Goal: Task Accomplishment & Management: Manage account settings

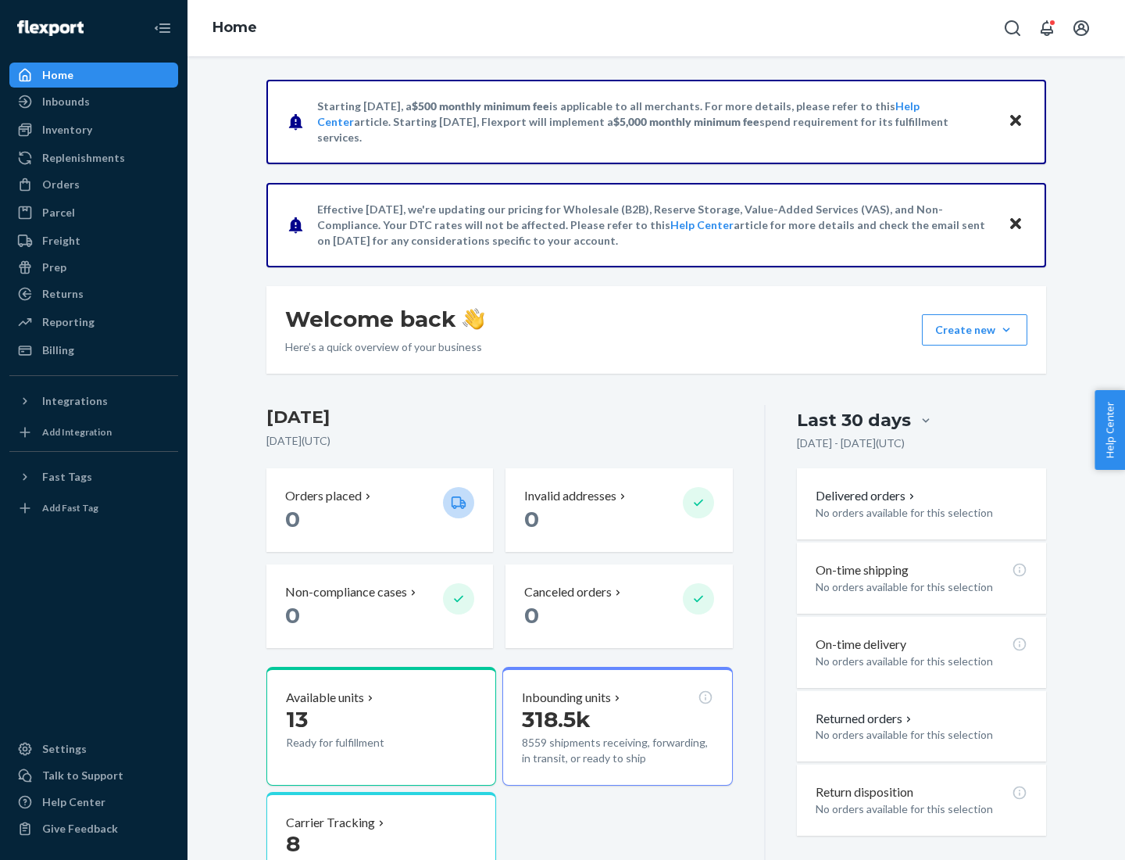
click at [1006, 330] on button "Create new Create new inbound Create new order Create new product" at bounding box center [974, 329] width 105 height 31
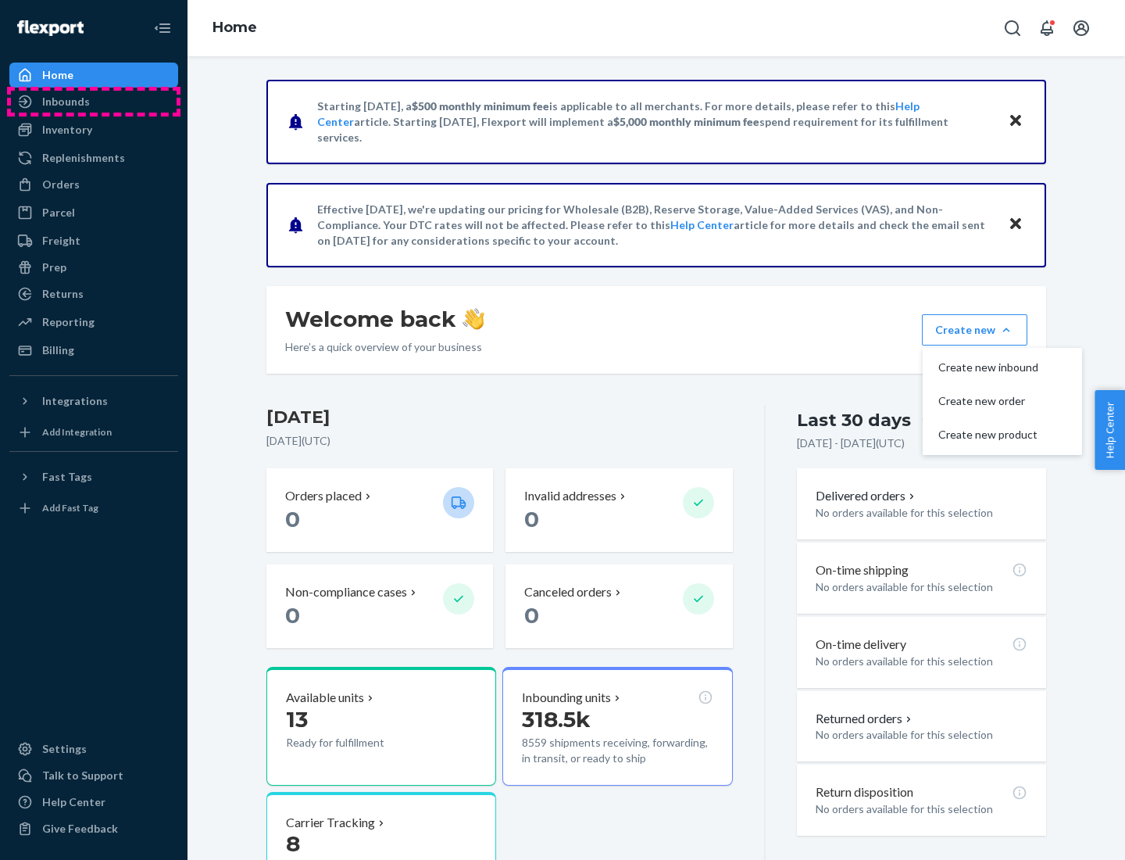
click at [94, 102] on div "Inbounds" at bounding box center [94, 102] width 166 height 22
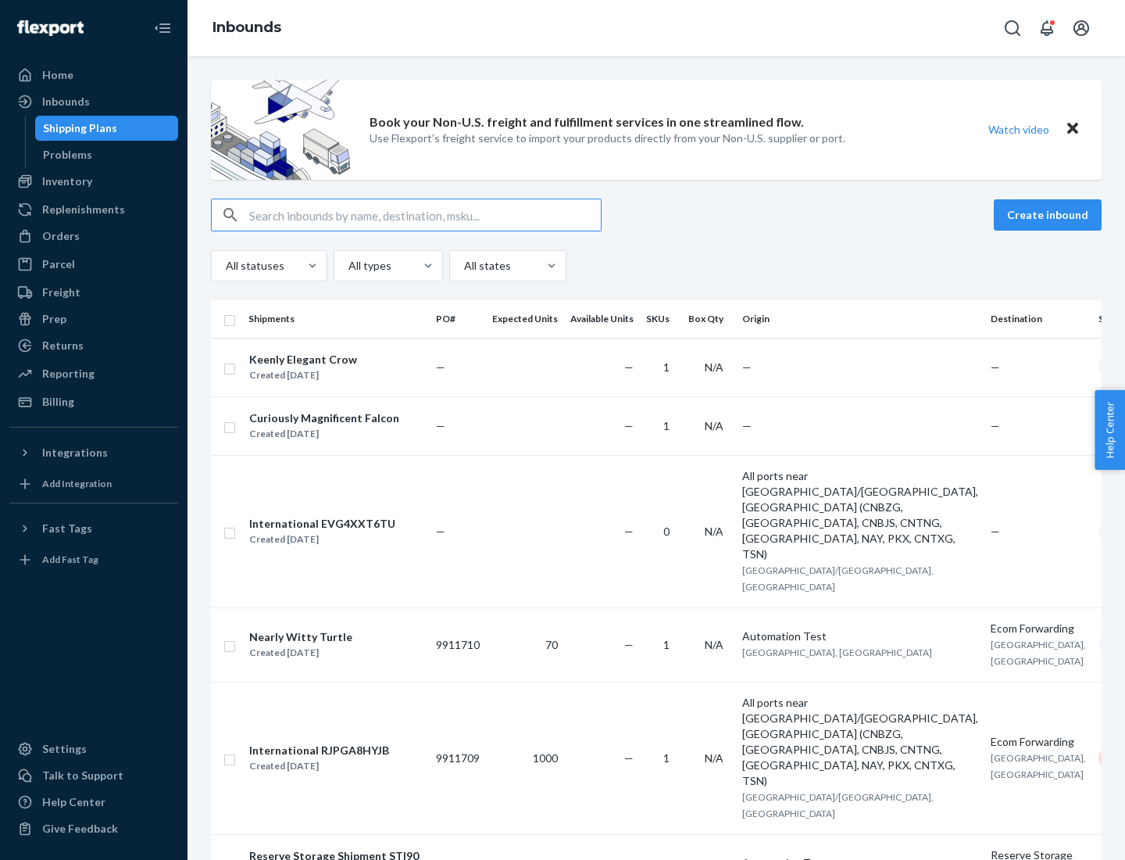
click at [1050, 215] on button "Create inbound" at bounding box center [1048, 214] width 108 height 31
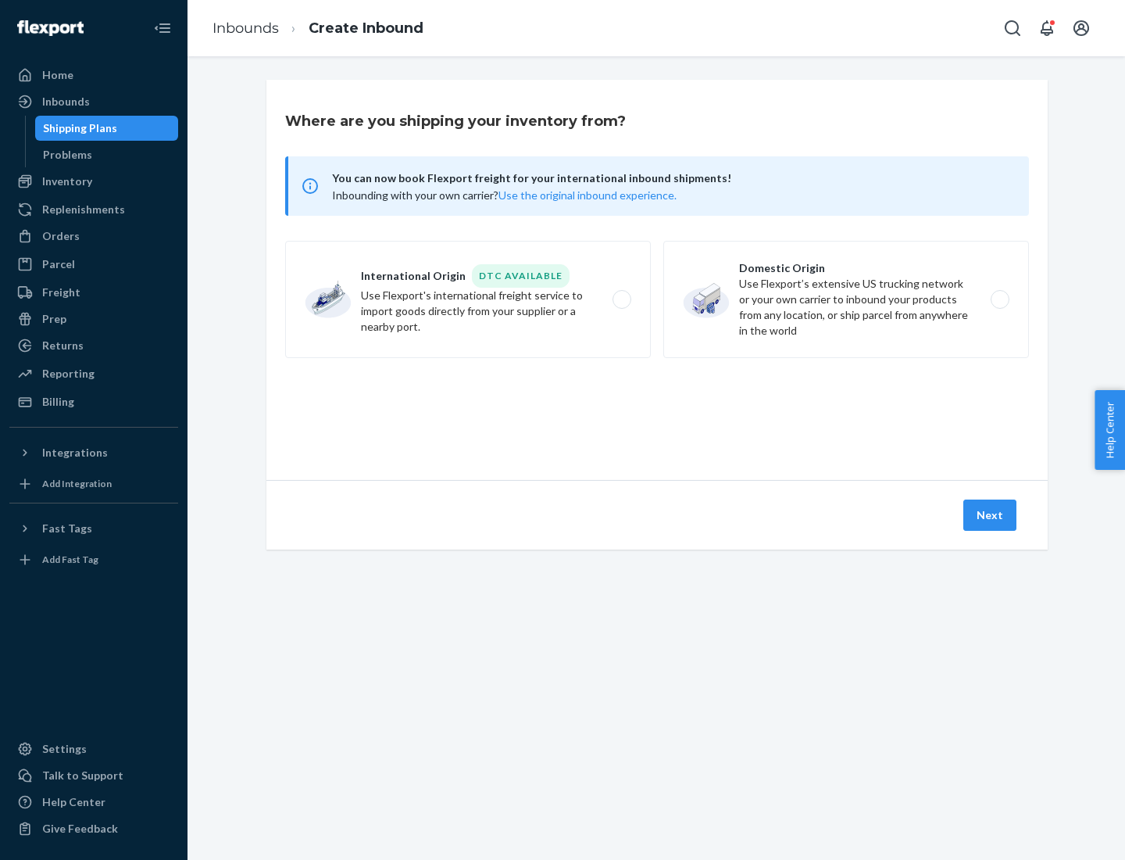
click at [846, 299] on label "Domestic Origin Use Flexport’s extensive US trucking network or your own carrie…" at bounding box center [846, 299] width 366 height 117
click at [999, 299] on input "Domestic Origin Use Flexport’s extensive US trucking network or your own carrie…" at bounding box center [1004, 300] width 10 height 10
radio input "true"
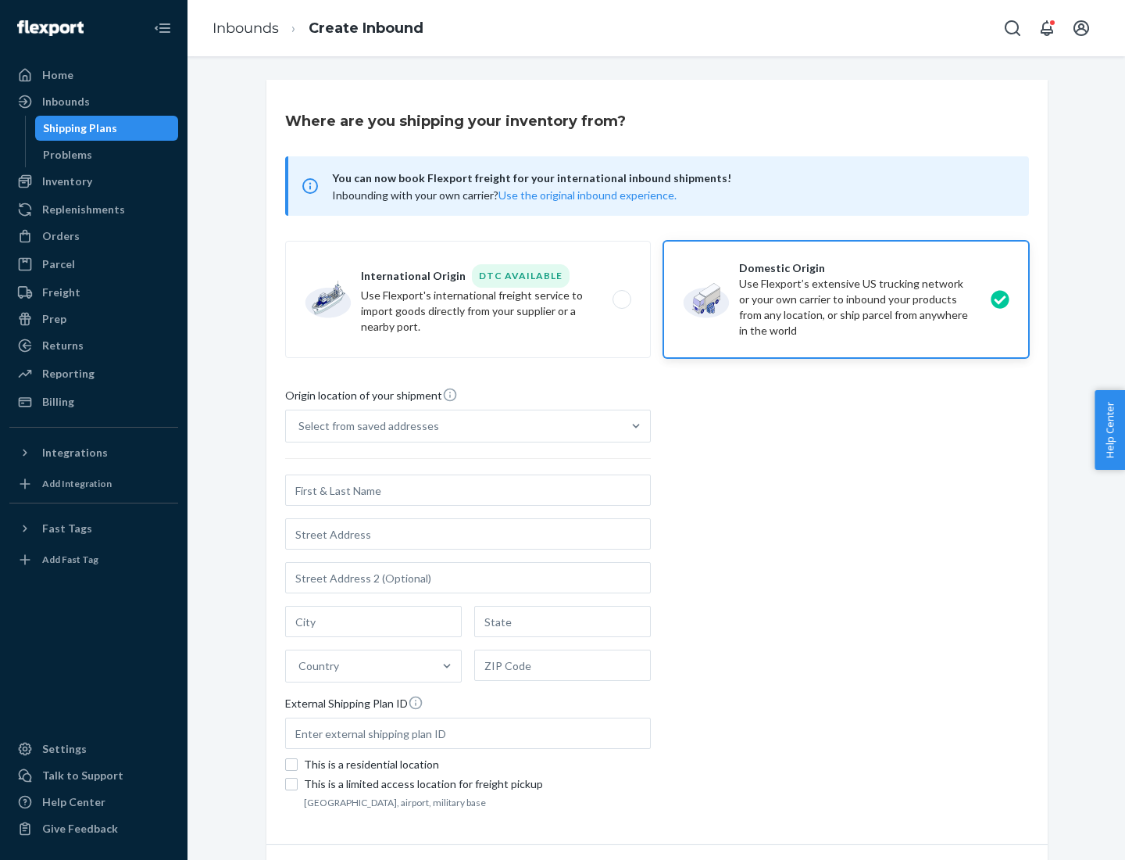
click at [365, 426] on div "Select from saved addresses" at bounding box center [369, 426] width 141 height 16
click at [300, 426] on input "Select from saved addresses" at bounding box center [300, 426] width 2 height 16
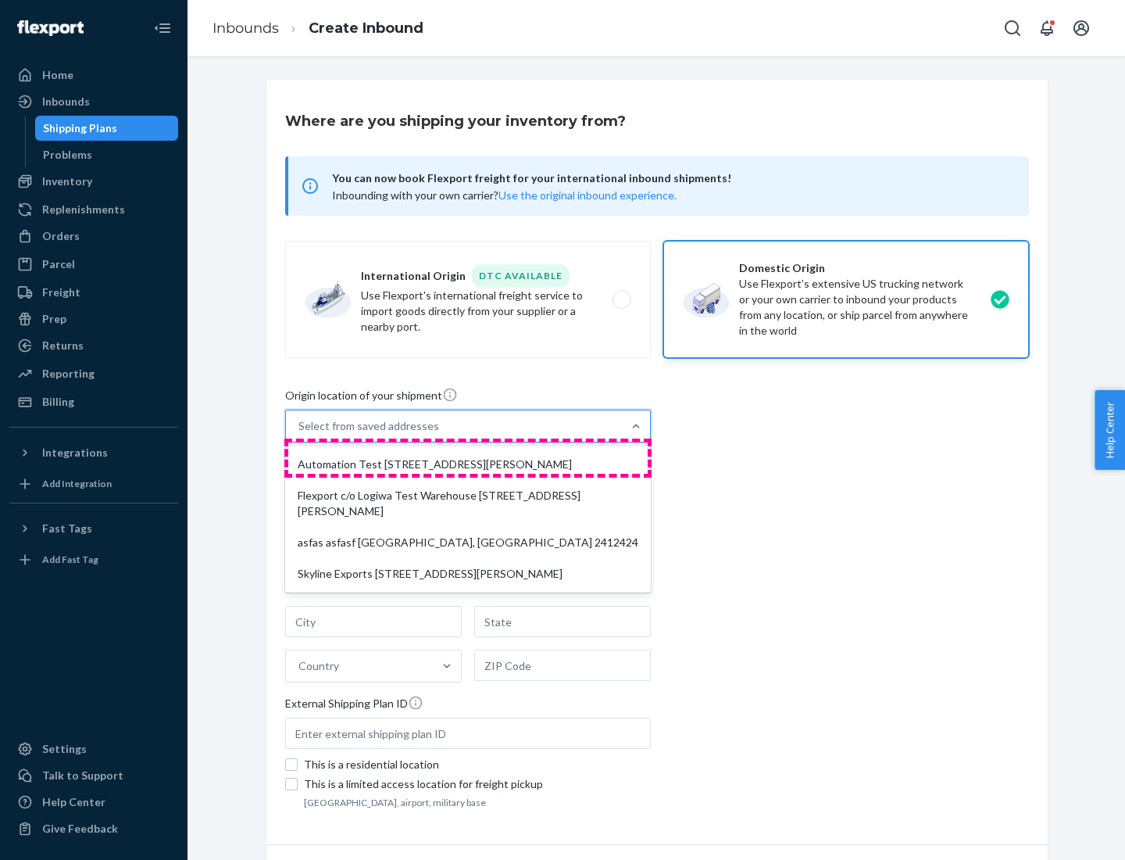
scroll to position [6, 0]
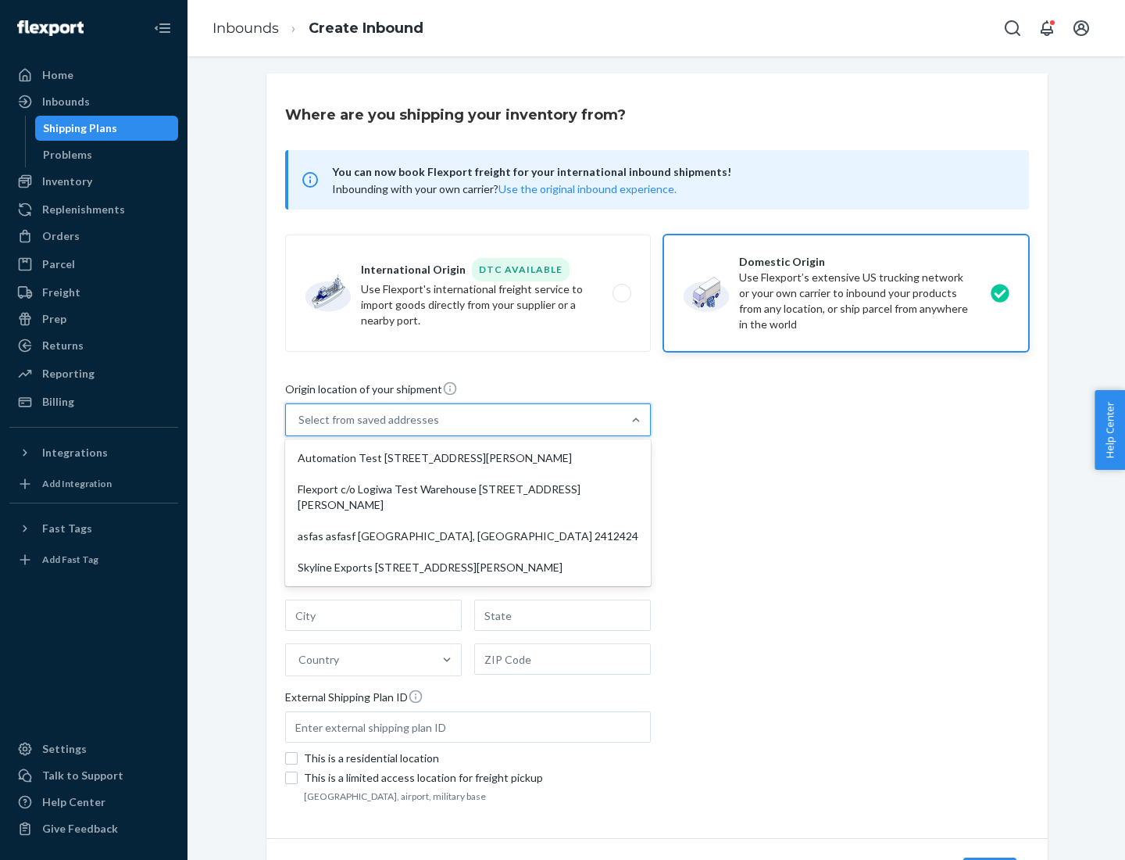
click at [468, 458] on div "Automation Test [STREET_ADDRESS][PERSON_NAME]" at bounding box center [467, 457] width 359 height 31
click at [300, 427] on input "option Automation Test [STREET_ADDRESS][PERSON_NAME] focused, 1 of 4. 4 results…" at bounding box center [300, 420] width 2 height 16
type input "Automation Test"
type input "9th Floor"
type input "[GEOGRAPHIC_DATA]"
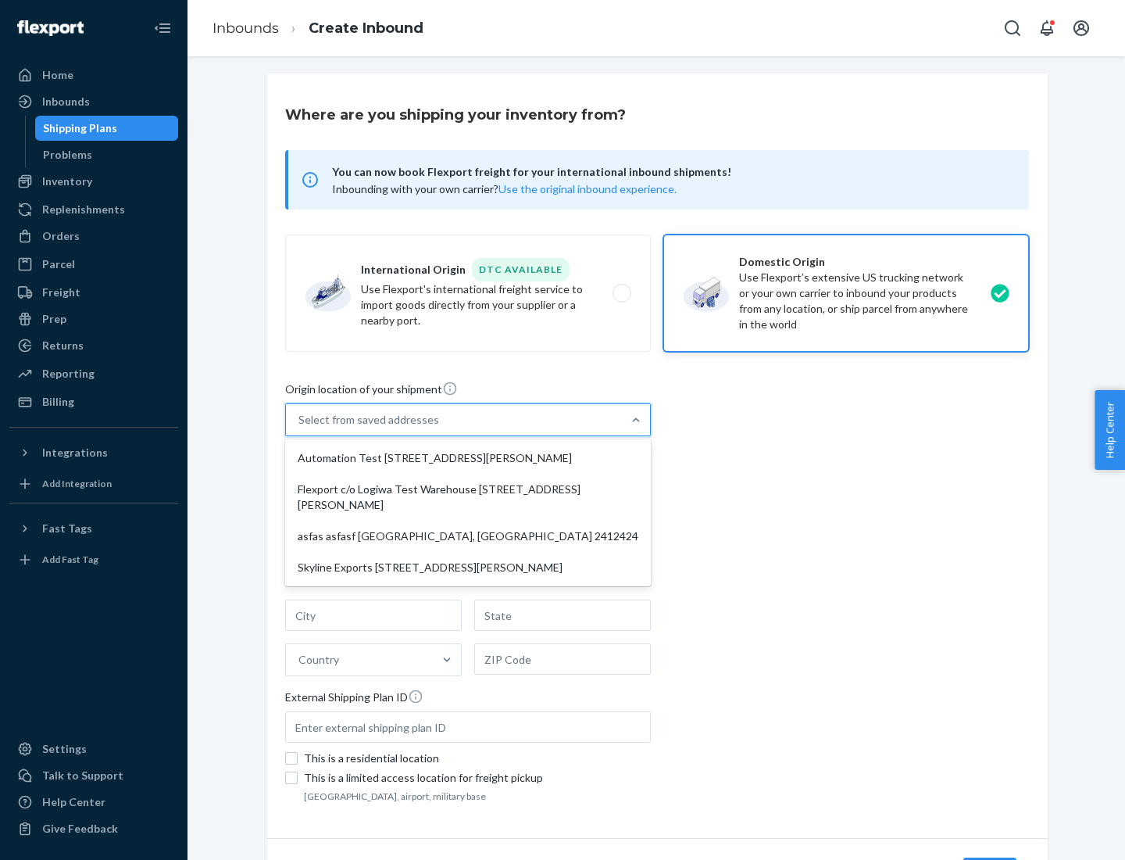
type input "CA"
type input "94104"
type input "[STREET_ADDRESS][PERSON_NAME]"
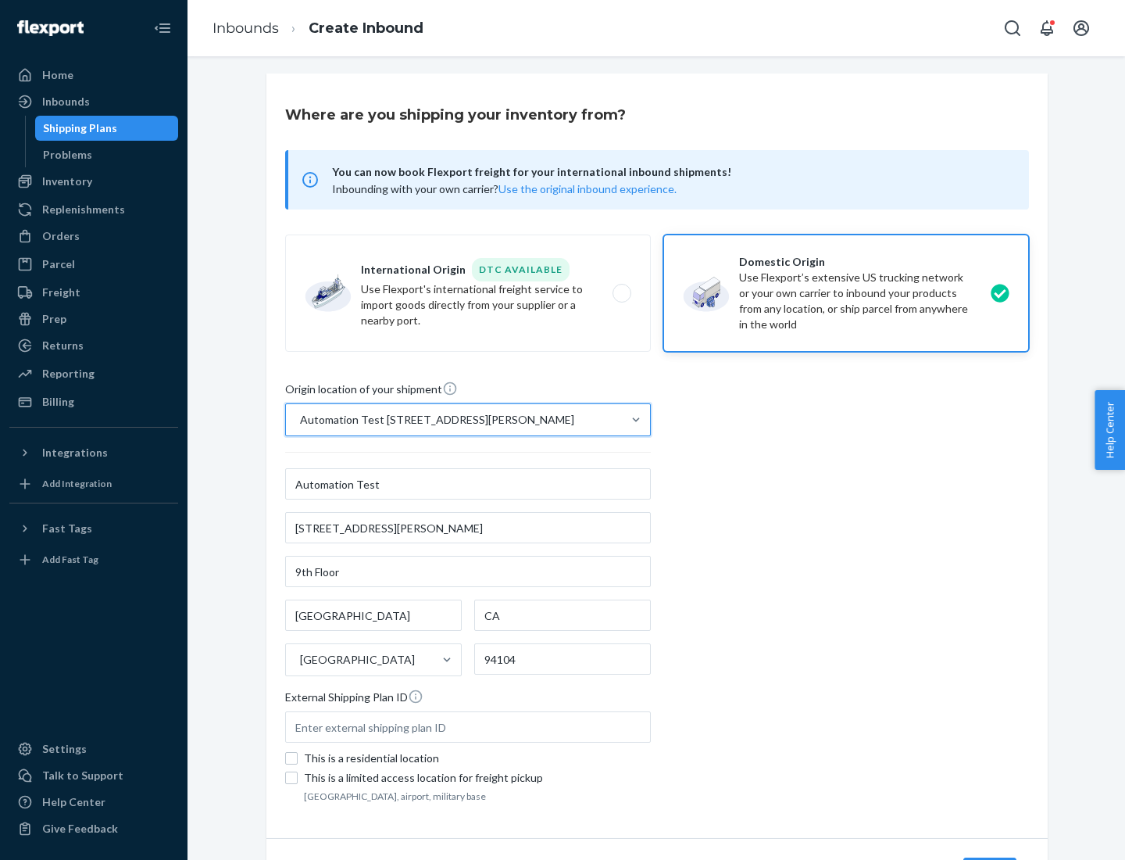
scroll to position [91, 0]
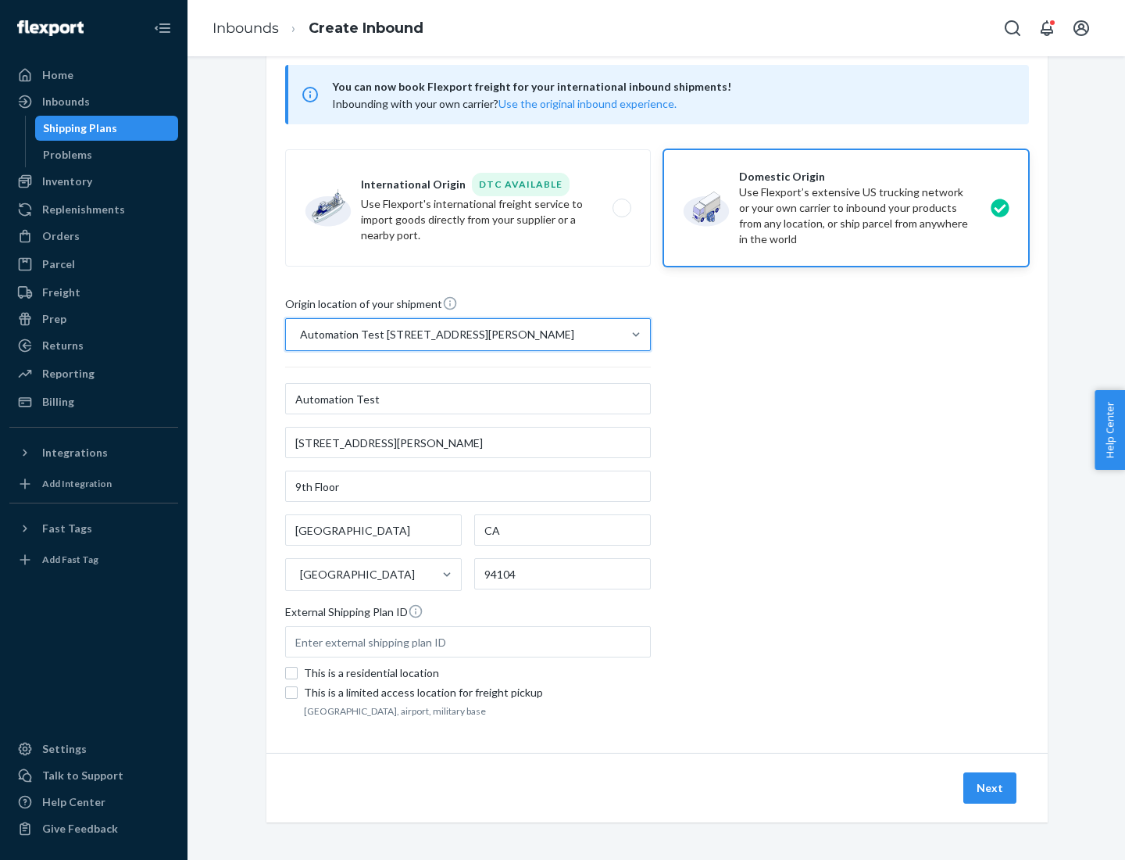
click at [991, 788] on button "Next" at bounding box center [990, 787] width 53 height 31
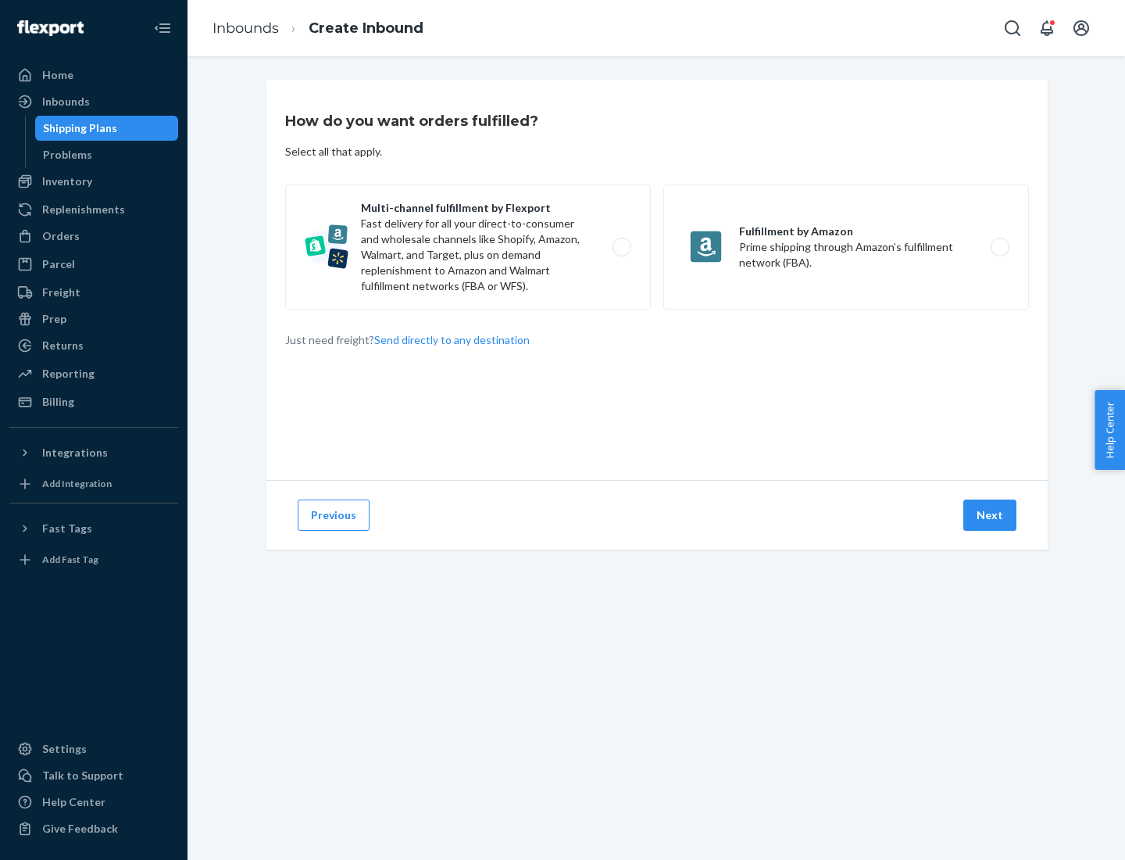
click at [468, 247] on label "Multi-channel fulfillment by Flexport Fast delivery for all your direct-to-cons…" at bounding box center [468, 246] width 366 height 125
click at [621, 247] on input "Multi-channel fulfillment by Flexport Fast delivery for all your direct-to-cons…" at bounding box center [626, 247] width 10 height 10
radio input "true"
click at [991, 515] on button "Next" at bounding box center [990, 514] width 53 height 31
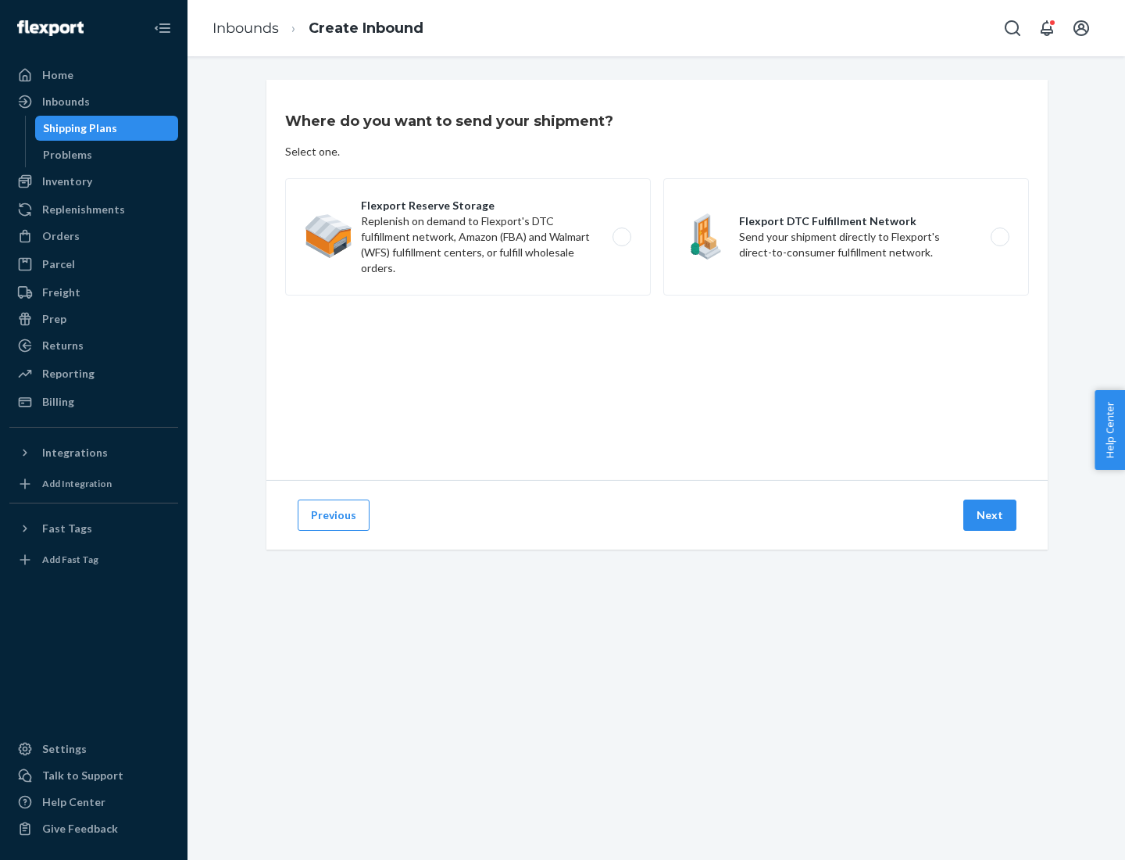
click at [846, 237] on label "Flexport DTC Fulfillment Network Send your shipment directly to Flexport's dire…" at bounding box center [846, 236] width 366 height 117
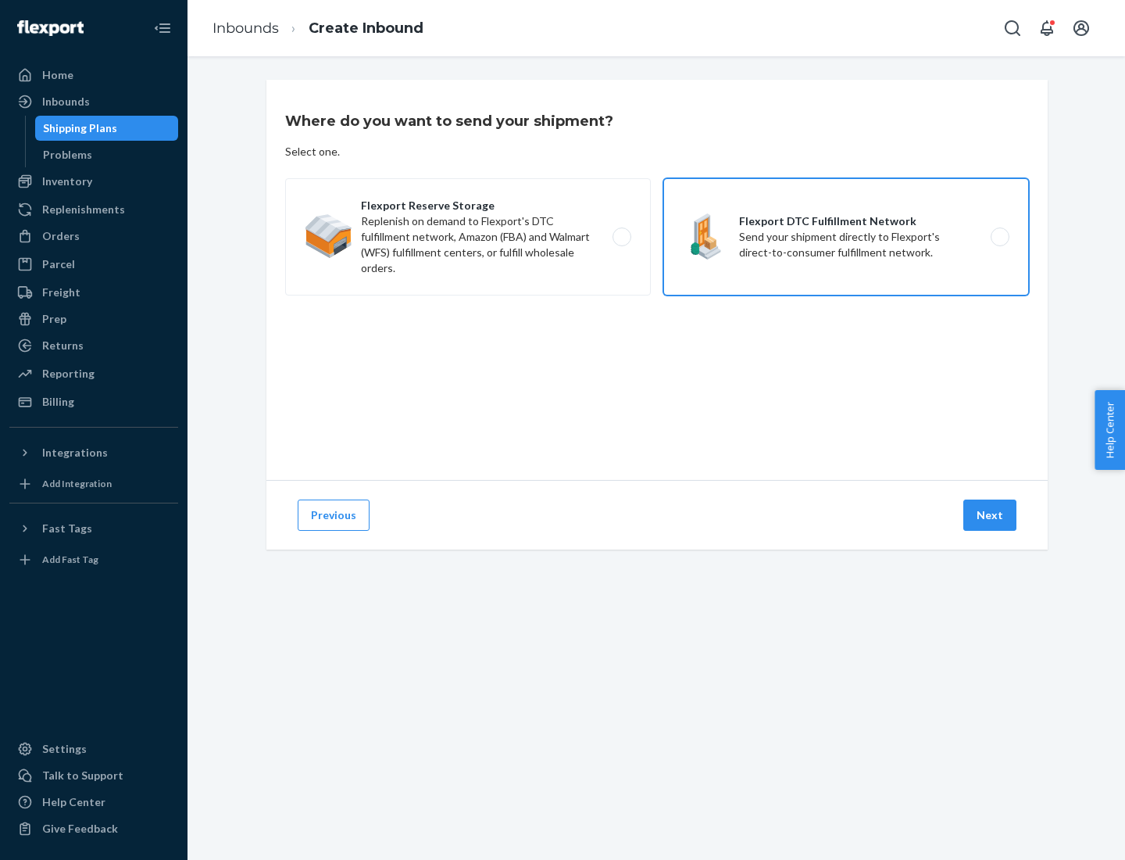
click at [999, 237] on input "Flexport DTC Fulfillment Network Send your shipment directly to Flexport's dire…" at bounding box center [1004, 237] width 10 height 10
radio input "true"
click at [991, 515] on button "Next" at bounding box center [990, 514] width 53 height 31
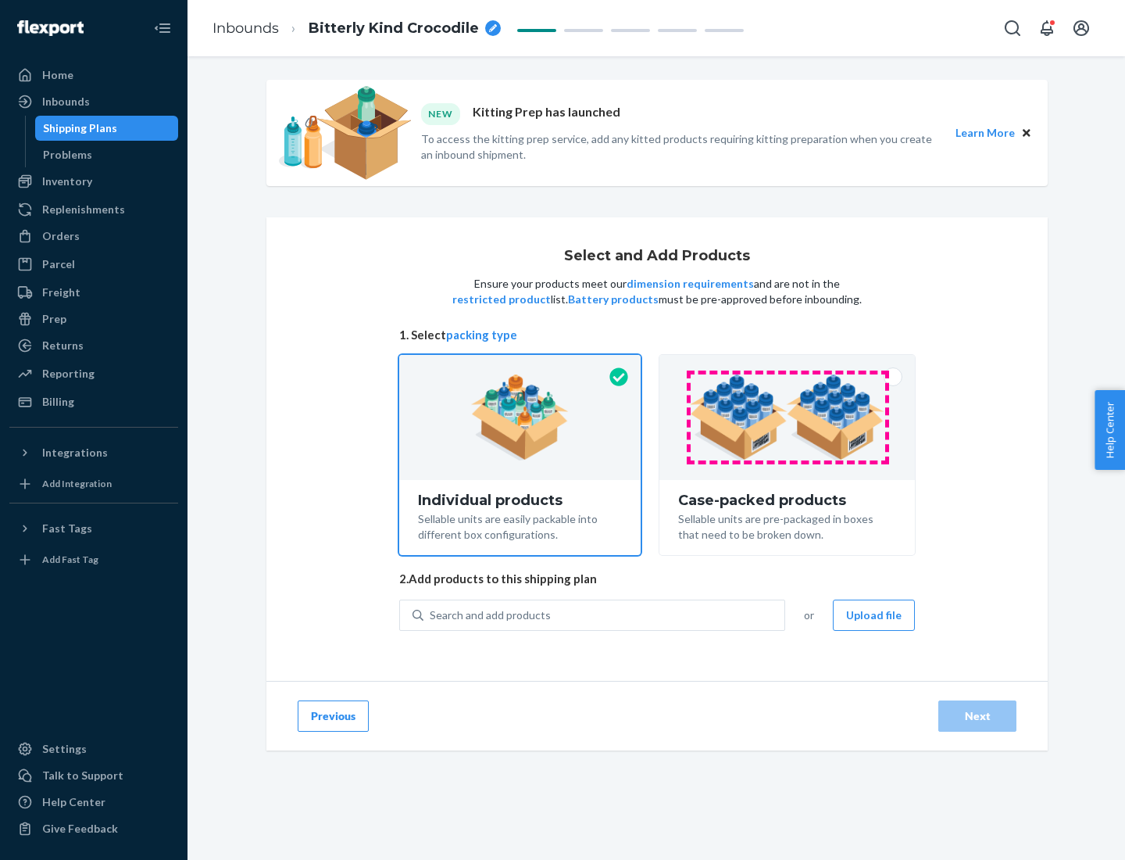
click at [788, 417] on img at bounding box center [787, 417] width 195 height 86
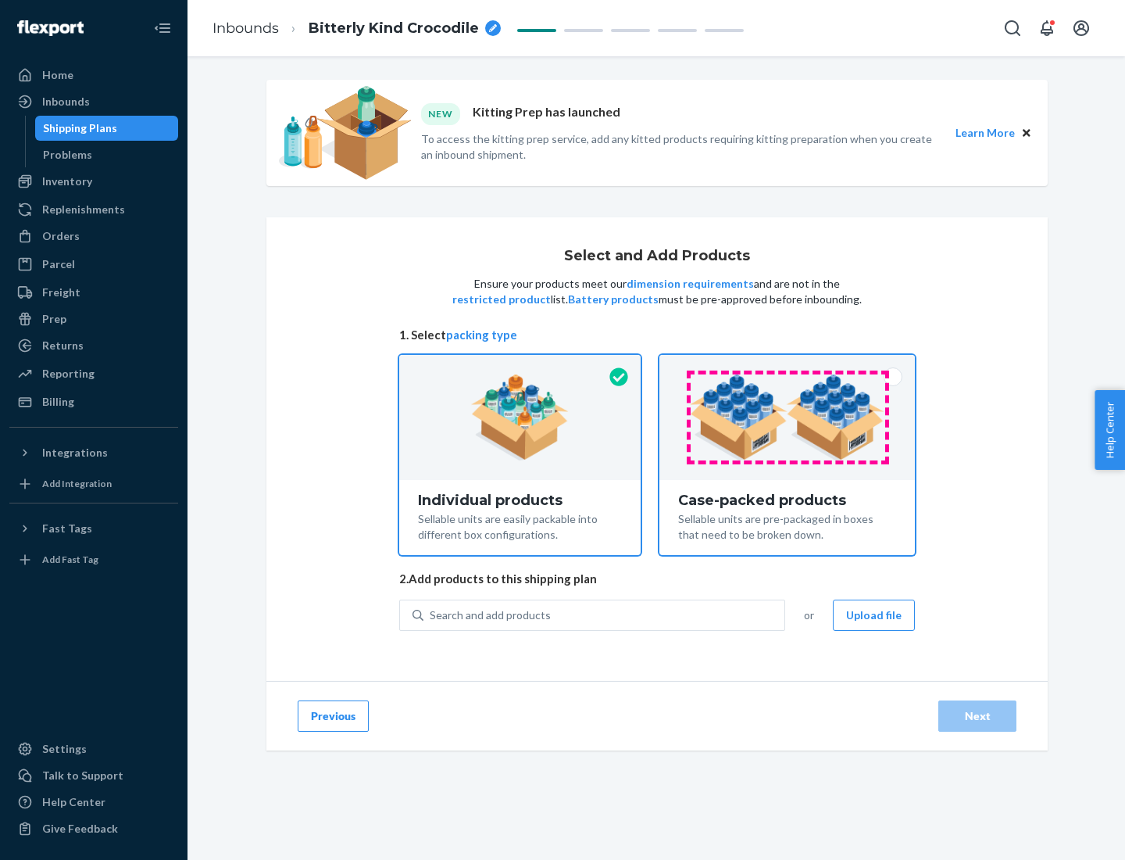
click at [788, 365] on input "Case-packed products Sellable units are pre-packaged in boxes that need to be b…" at bounding box center [787, 360] width 10 height 10
radio input "true"
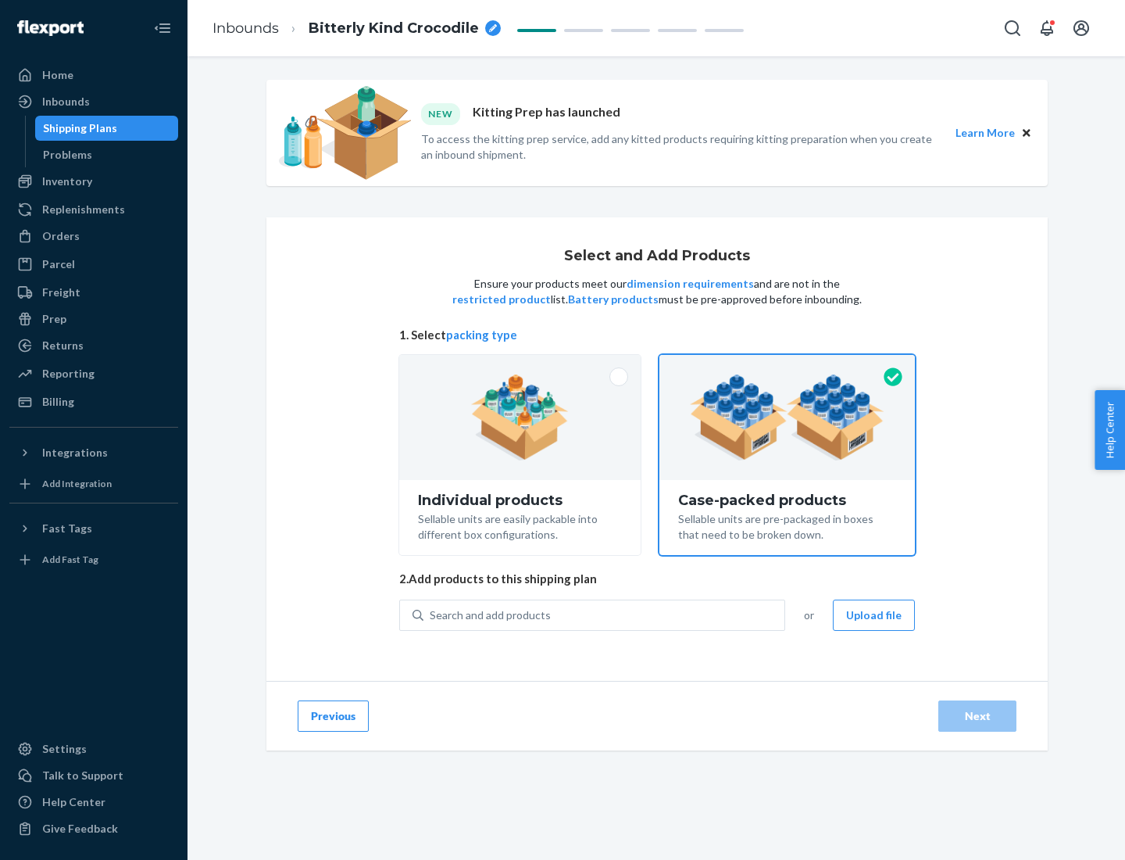
radio input "false"
click at [605, 614] on div "Search and add products" at bounding box center [604, 615] width 361 height 28
click at [431, 614] on input "Search and add products" at bounding box center [431, 615] width 2 height 16
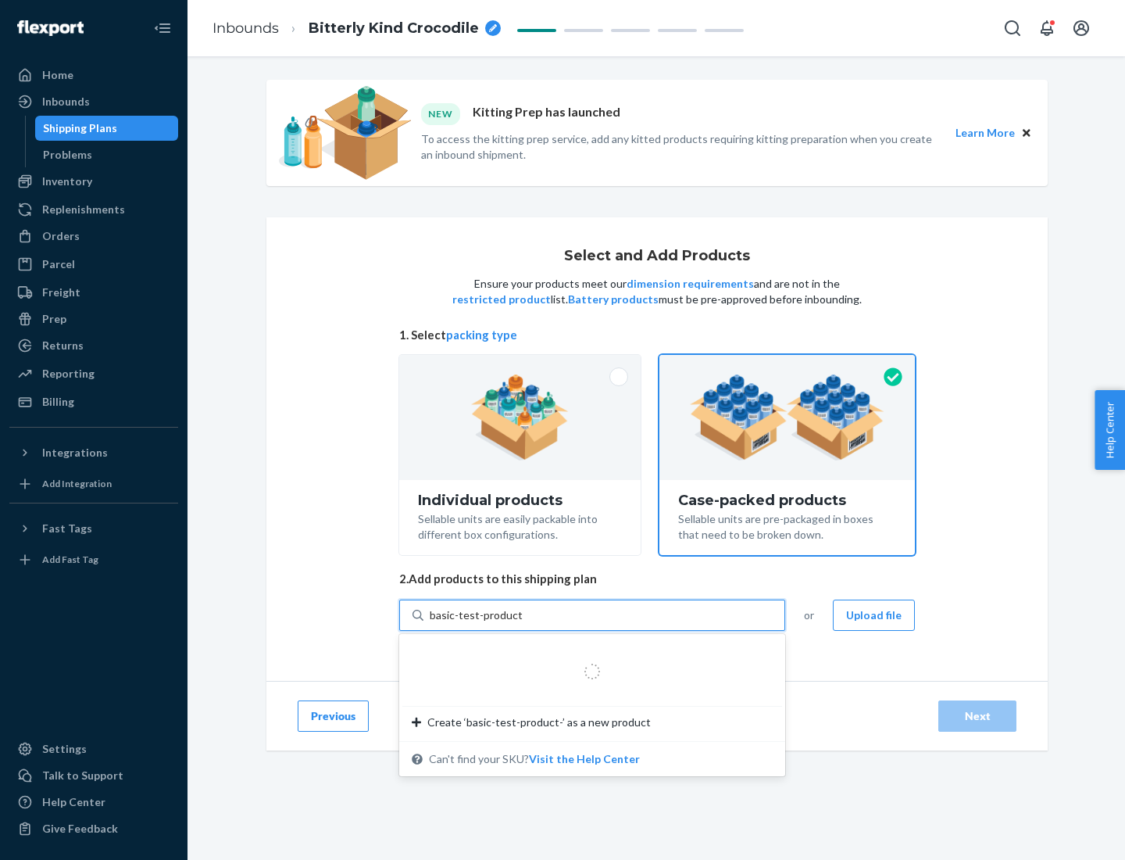
type input "basic-test-product-1"
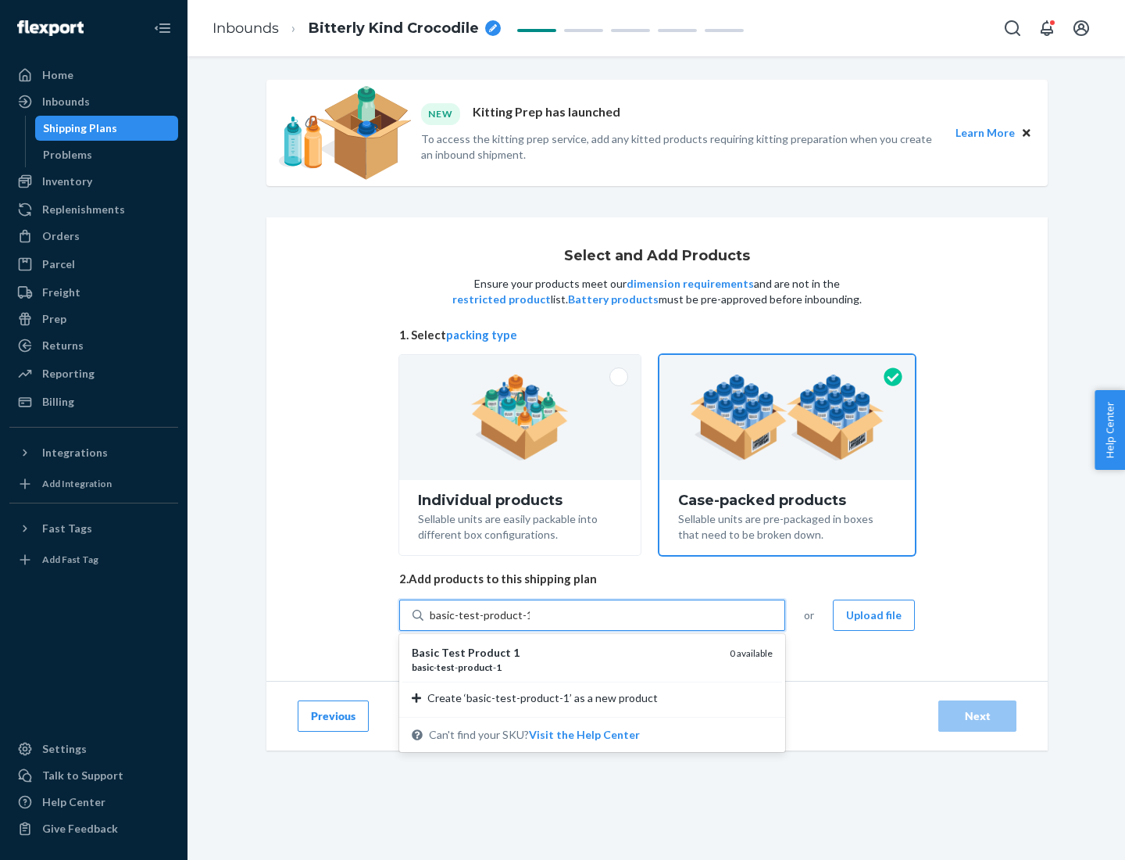
click at [565, 667] on div "basic - test - product - 1" at bounding box center [565, 666] width 306 height 13
click at [530, 623] on input "basic-test-product-1" at bounding box center [480, 615] width 100 height 16
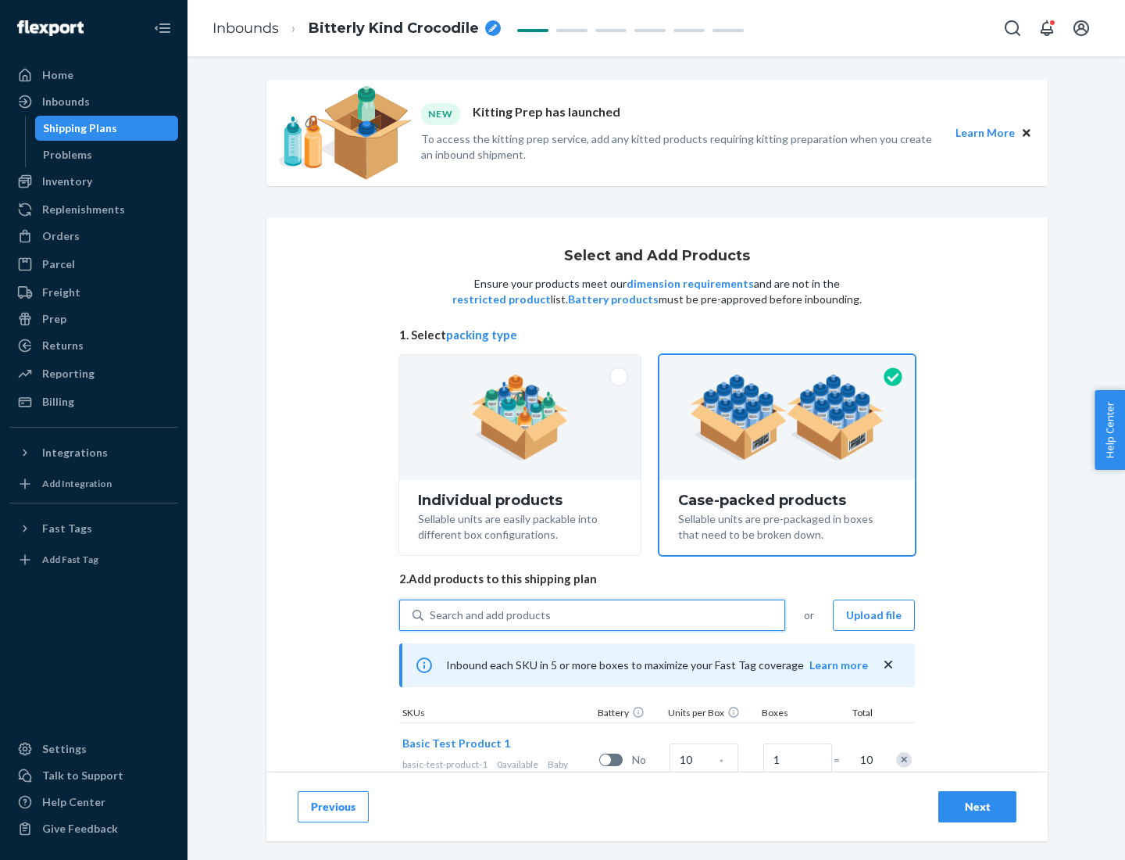
scroll to position [56, 0]
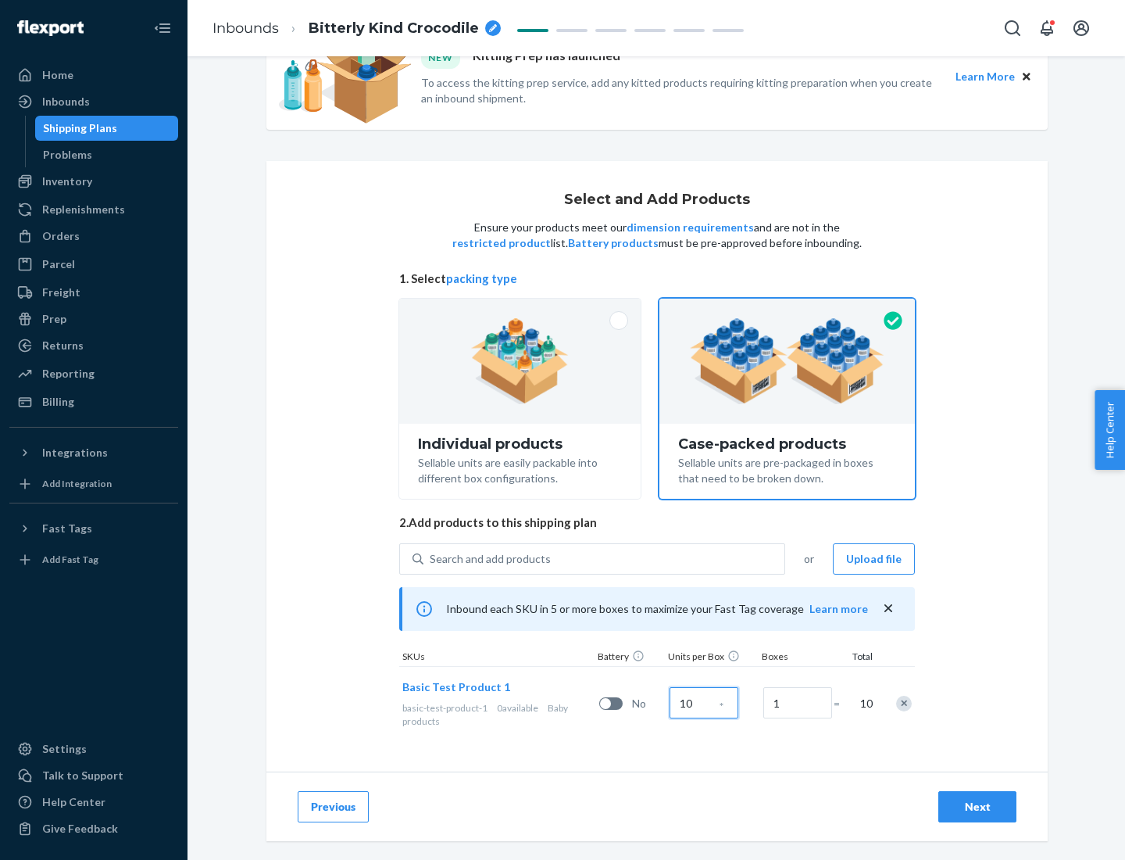
type input "10"
type input "7"
click at [978, 806] on div "Next" at bounding box center [978, 807] width 52 height 16
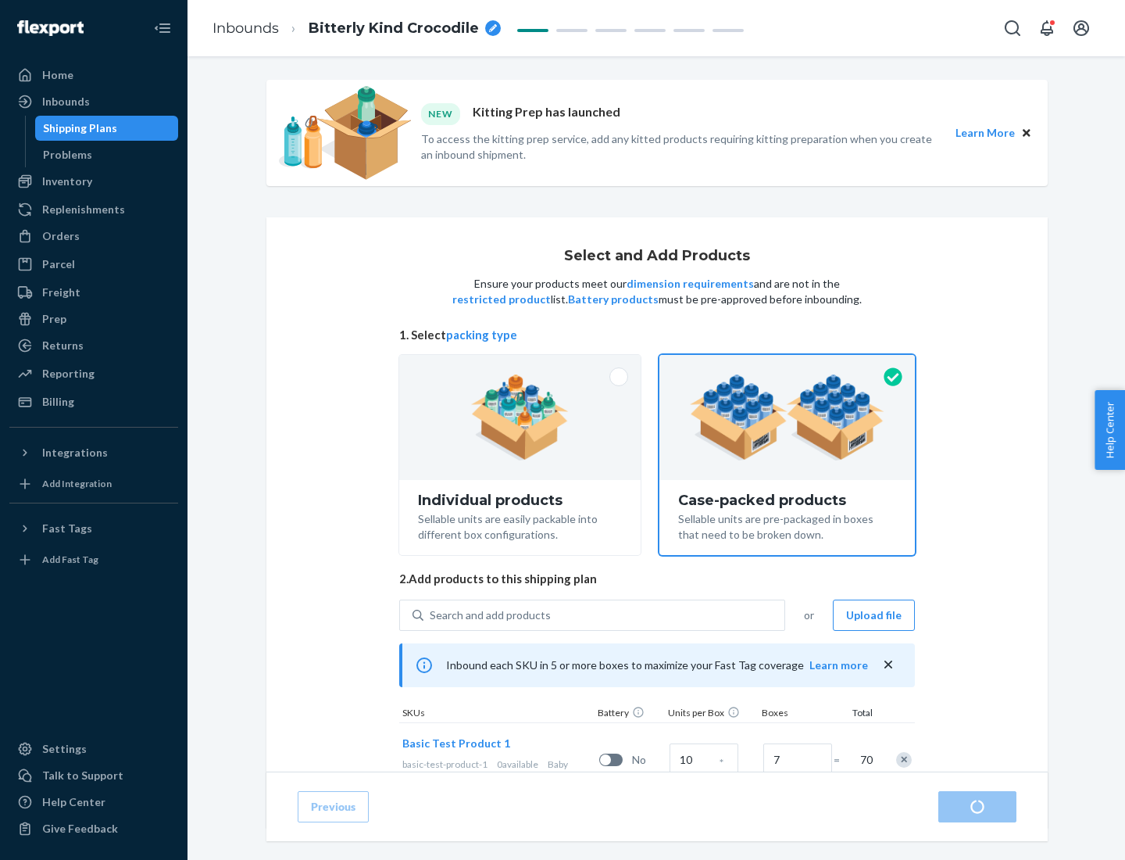
radio input "true"
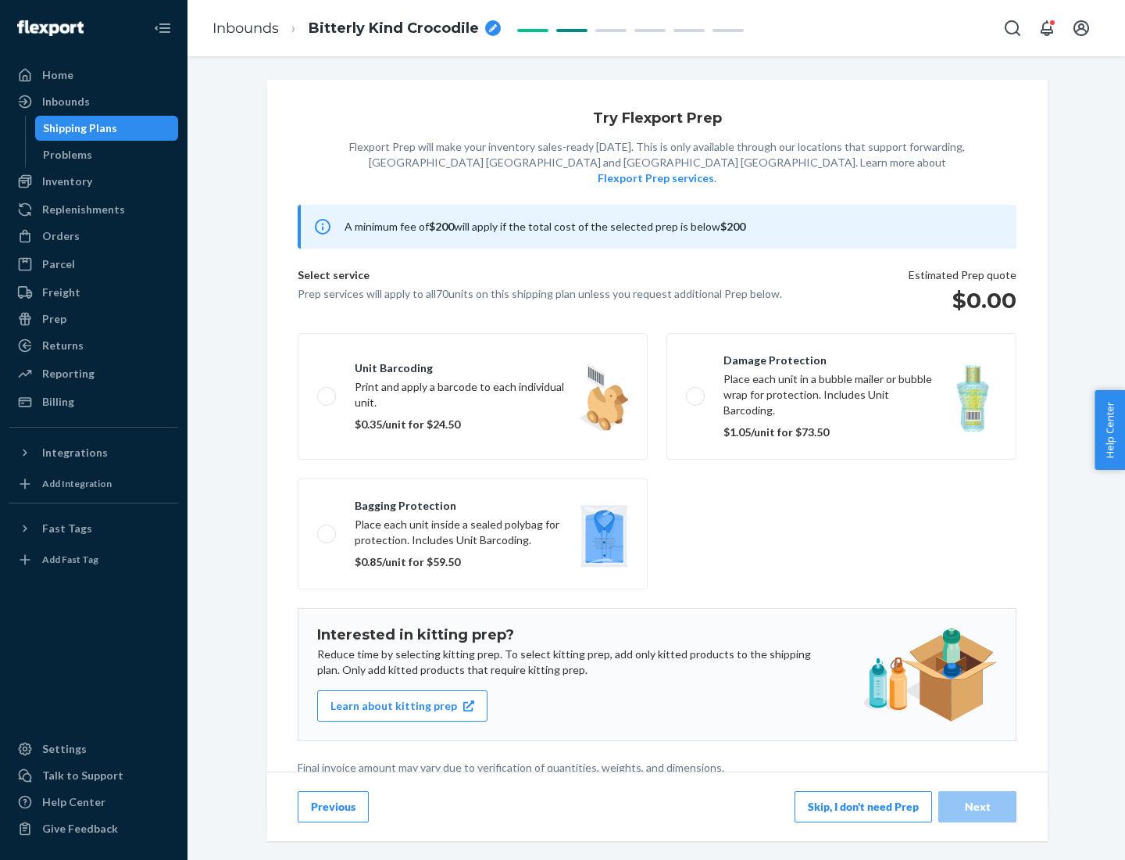
scroll to position [4, 0]
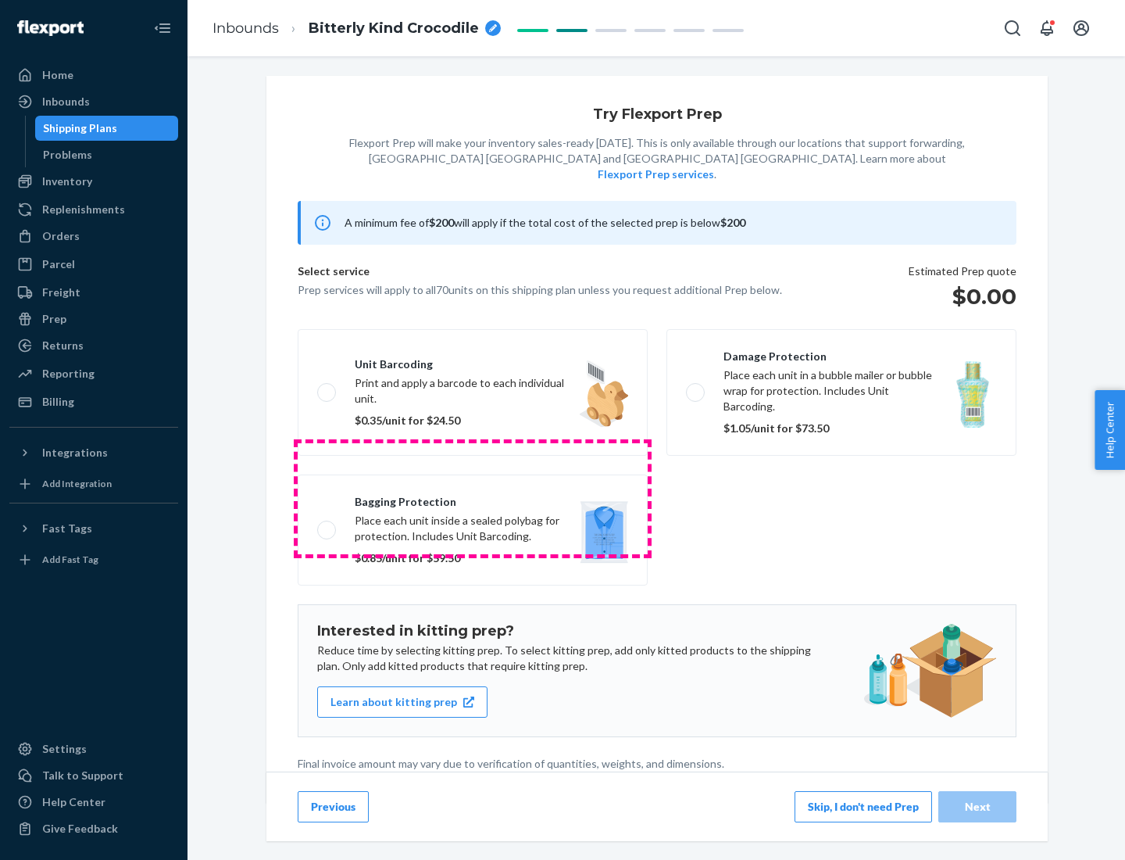
click at [473, 498] on label "Bagging protection Place each unit inside a sealed polybag for protection. Incl…" at bounding box center [473, 529] width 350 height 111
click at [327, 524] on input "Bagging protection Place each unit inside a sealed polybag for protection. Incl…" at bounding box center [322, 529] width 10 height 10
checkbox input "true"
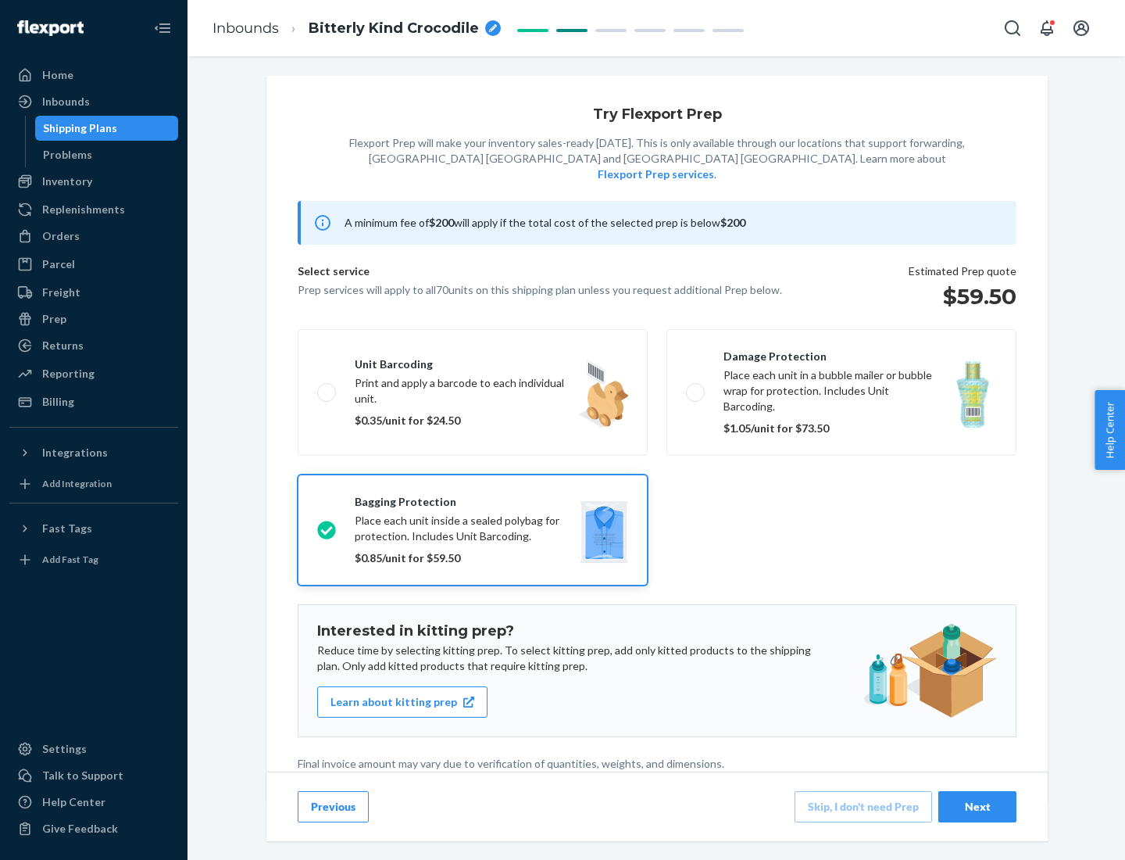
click at [978, 806] on div "Next" at bounding box center [978, 807] width 52 height 16
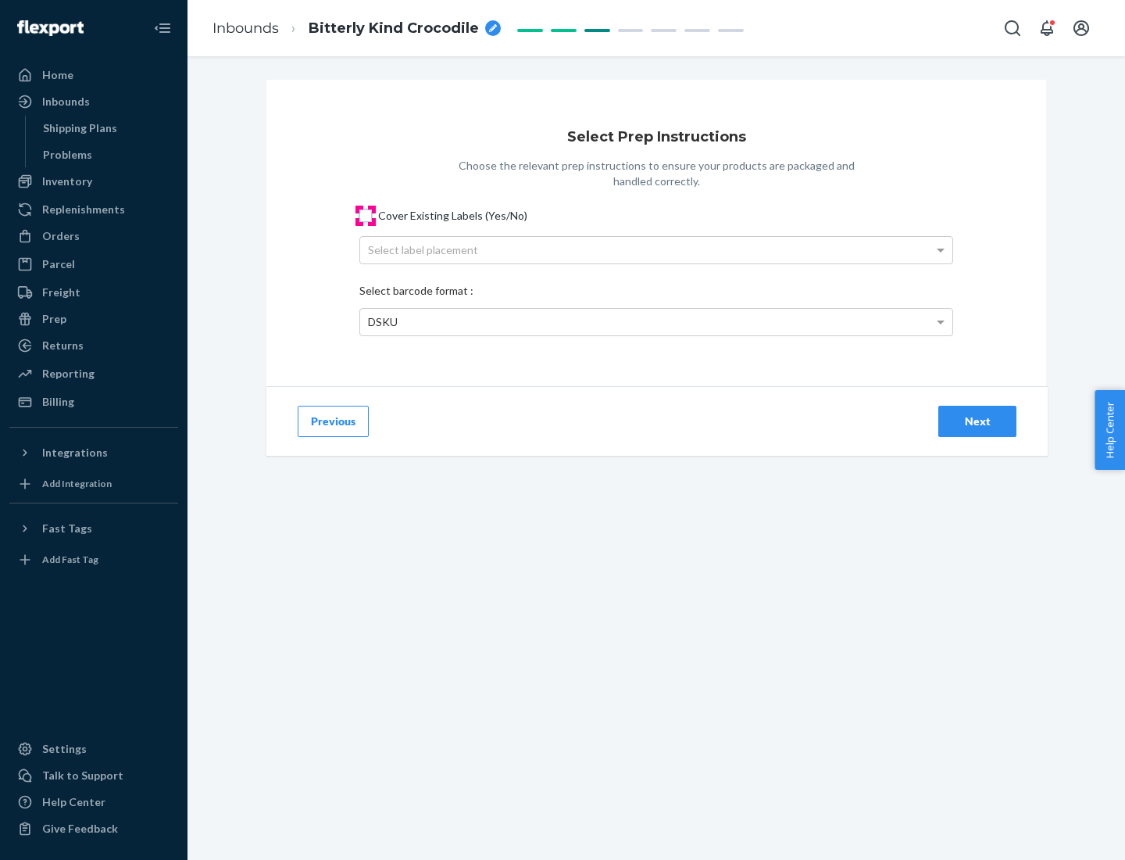
click at [366, 215] on input "Cover Existing Labels (Yes/No)" at bounding box center [365, 215] width 13 height 13
checkbox input "true"
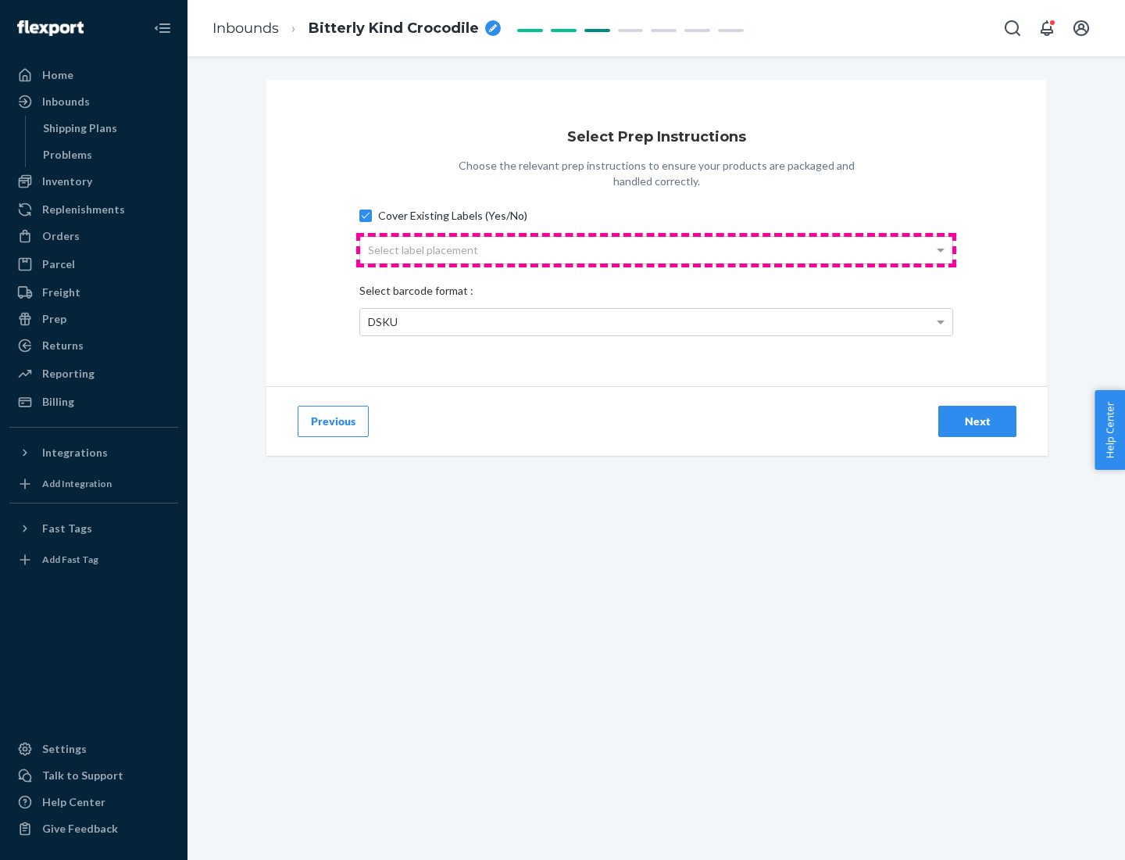
click at [656, 249] on div "Select label placement" at bounding box center [656, 250] width 592 height 27
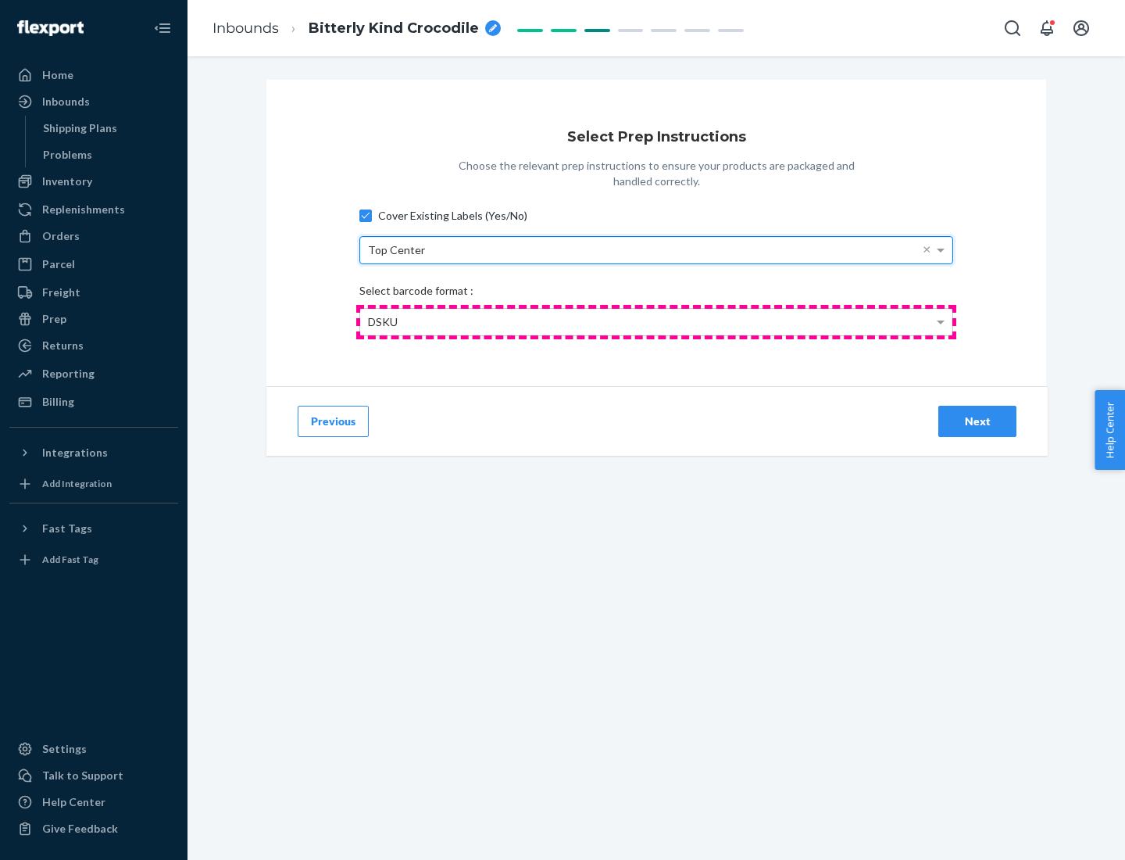
click at [656, 321] on div "DSKU" at bounding box center [656, 322] width 592 height 27
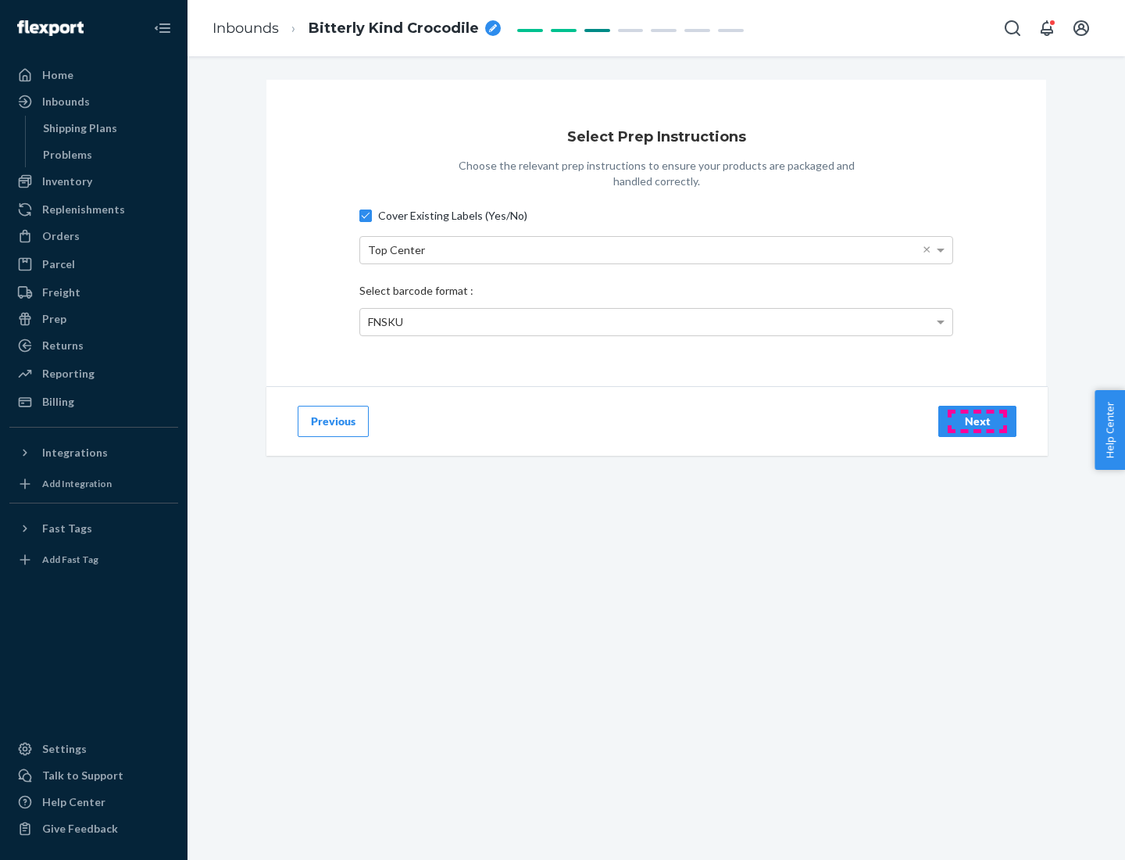
click at [978, 420] on div "Next" at bounding box center [978, 421] width 52 height 16
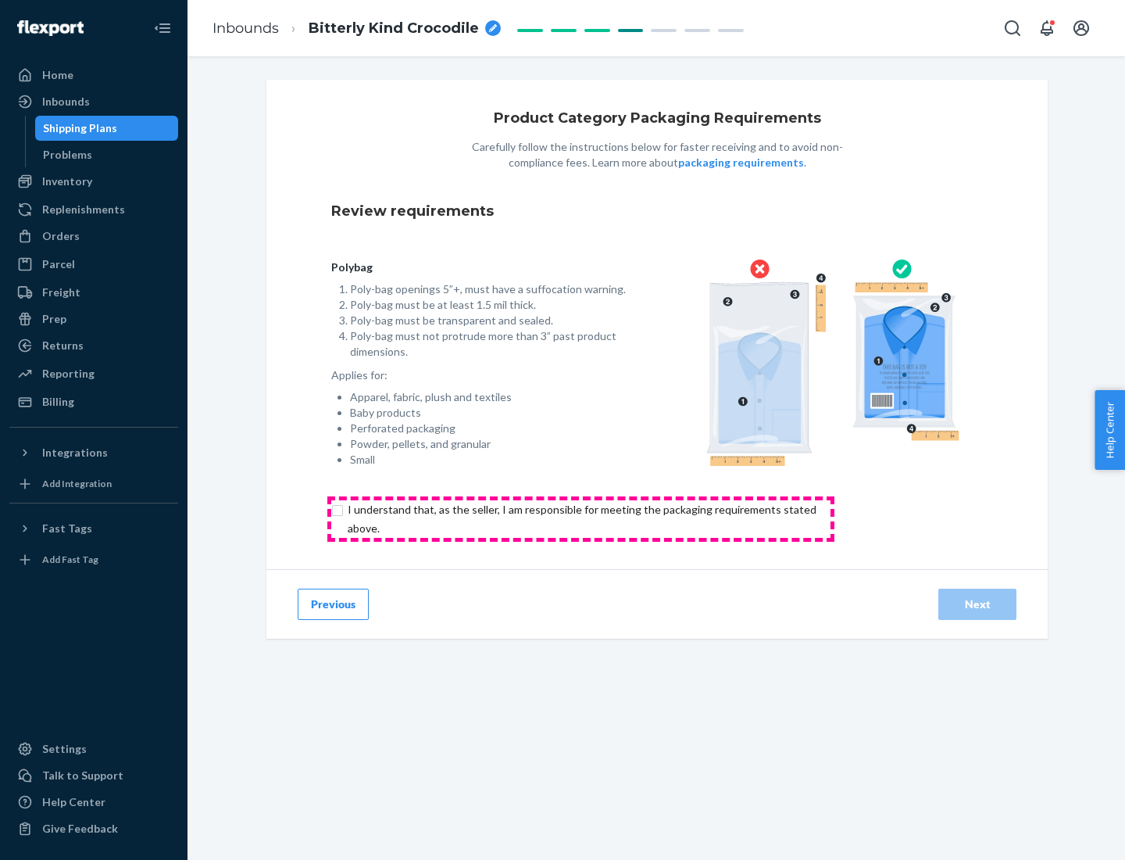
click at [581, 518] on input "checkbox" at bounding box center [591, 519] width 520 height 38
checkbox input "true"
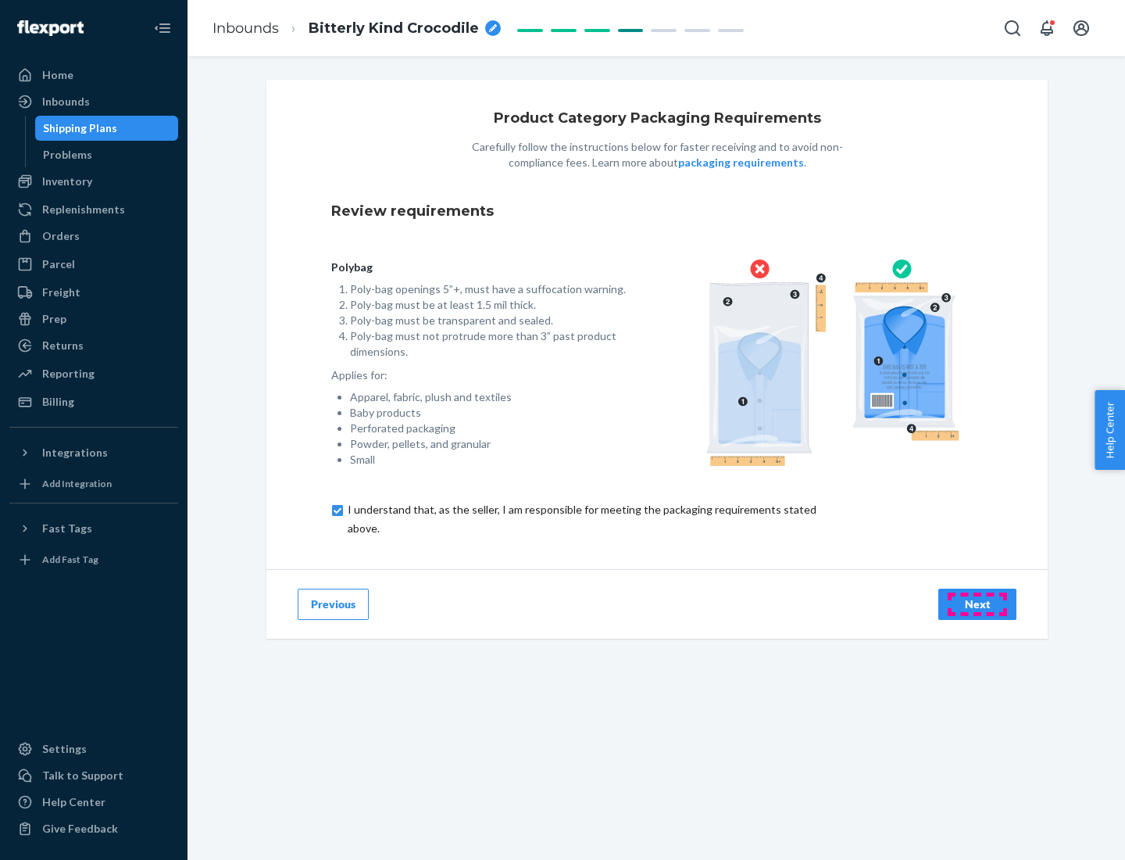
click at [978, 603] on div "Next" at bounding box center [978, 604] width 52 height 16
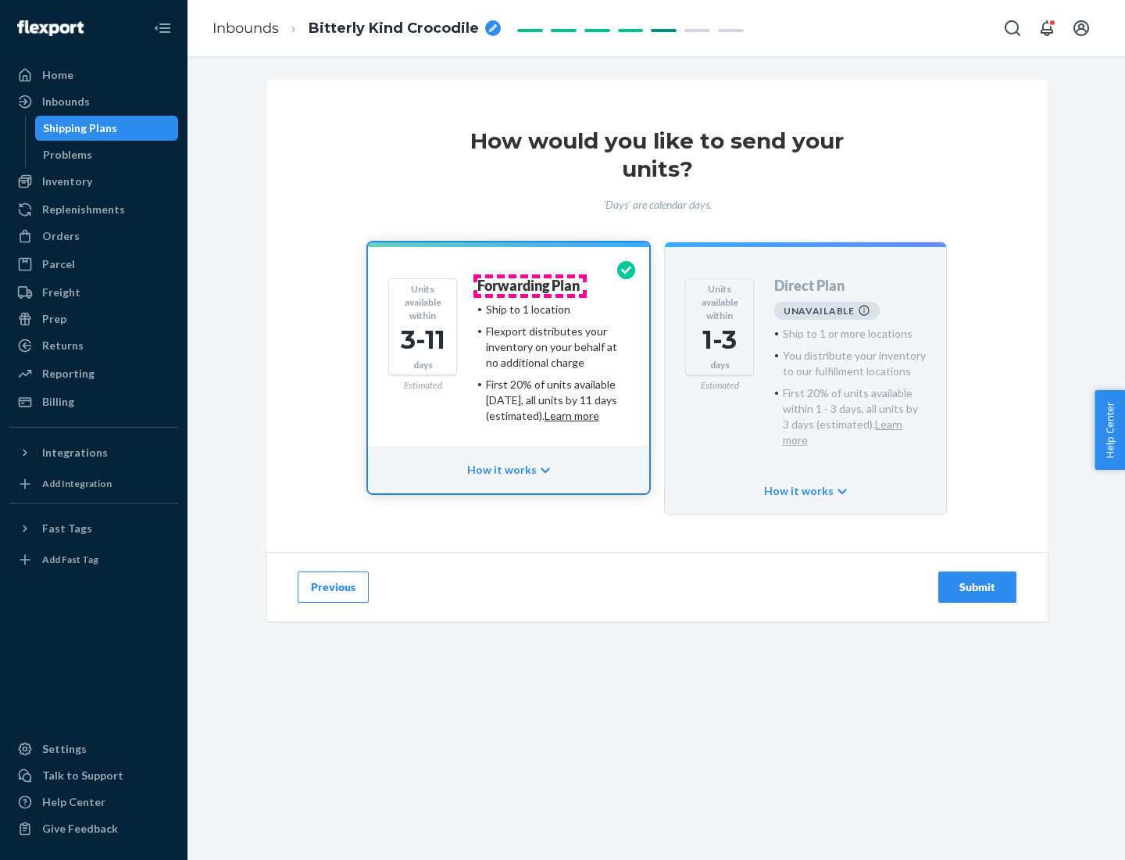
click at [530, 285] on h4 "Forwarding Plan" at bounding box center [528, 286] width 102 height 16
click at [978, 579] on div "Submit" at bounding box center [978, 587] width 52 height 16
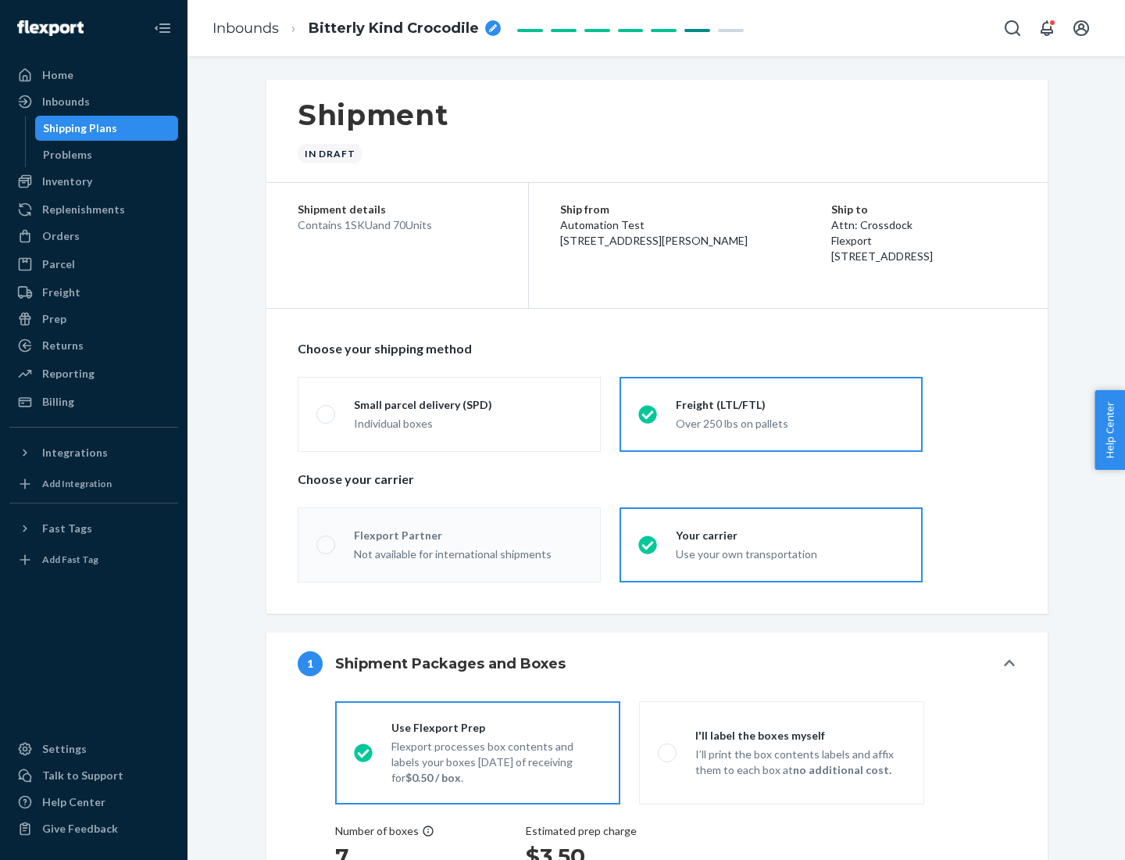
radio input "true"
radio input "false"
radio input "true"
radio input "false"
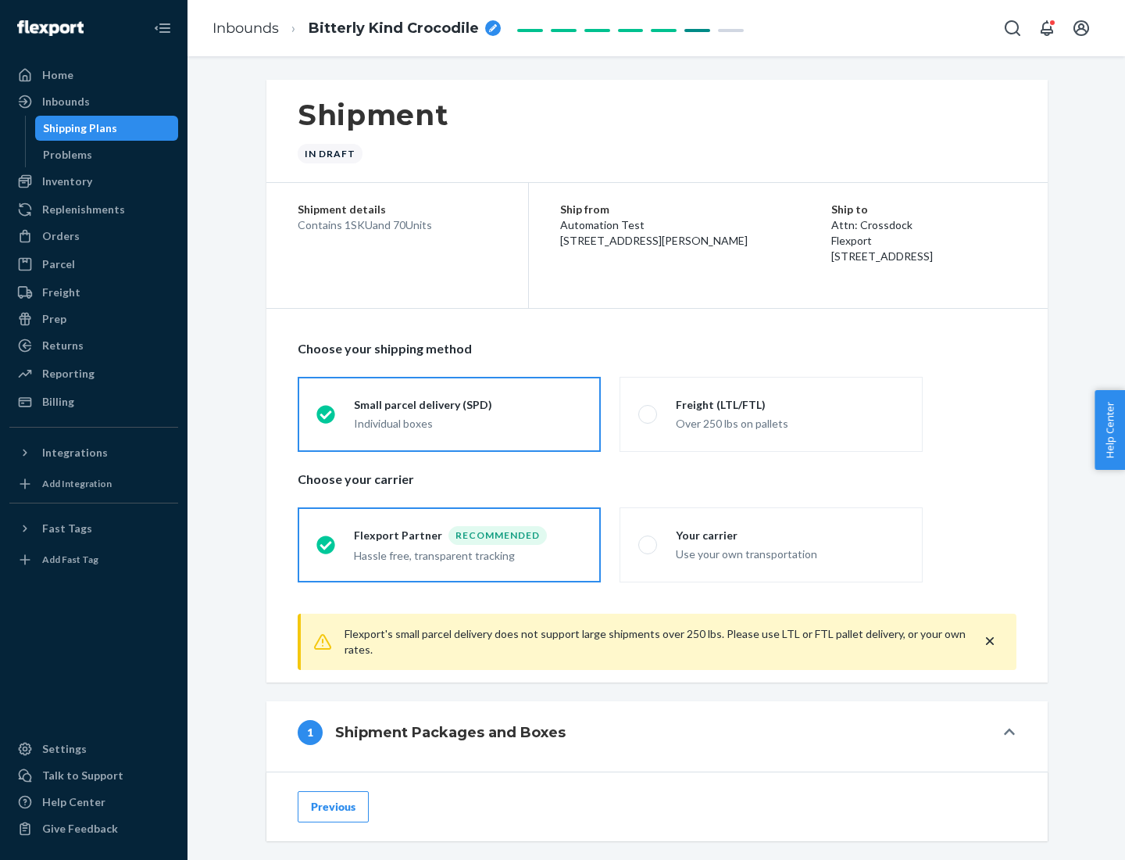
click at [771, 413] on div "Over 250 lbs on pallets" at bounding box center [790, 422] width 228 height 19
click at [649, 413] on input "Freight (LTL/FTL) Over 250 lbs on pallets" at bounding box center [643, 414] width 10 height 10
radio input "true"
radio input "false"
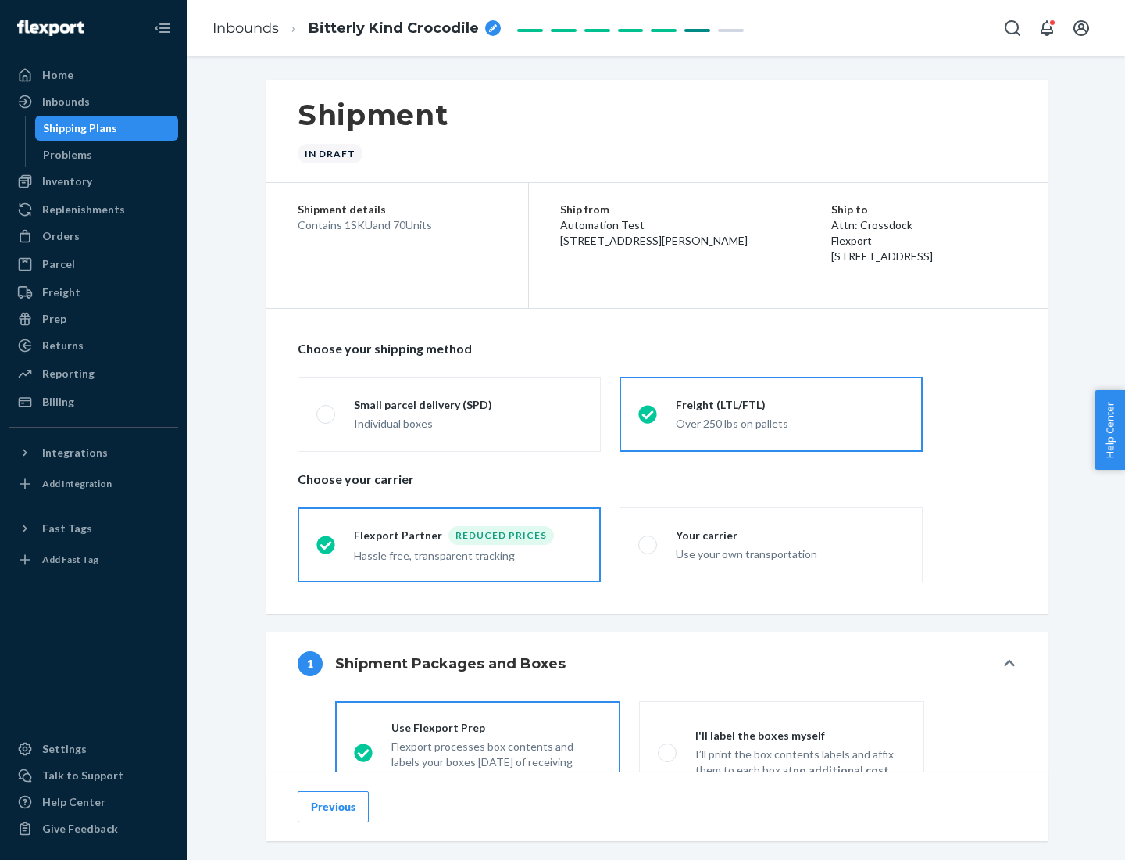
scroll to position [87, 0]
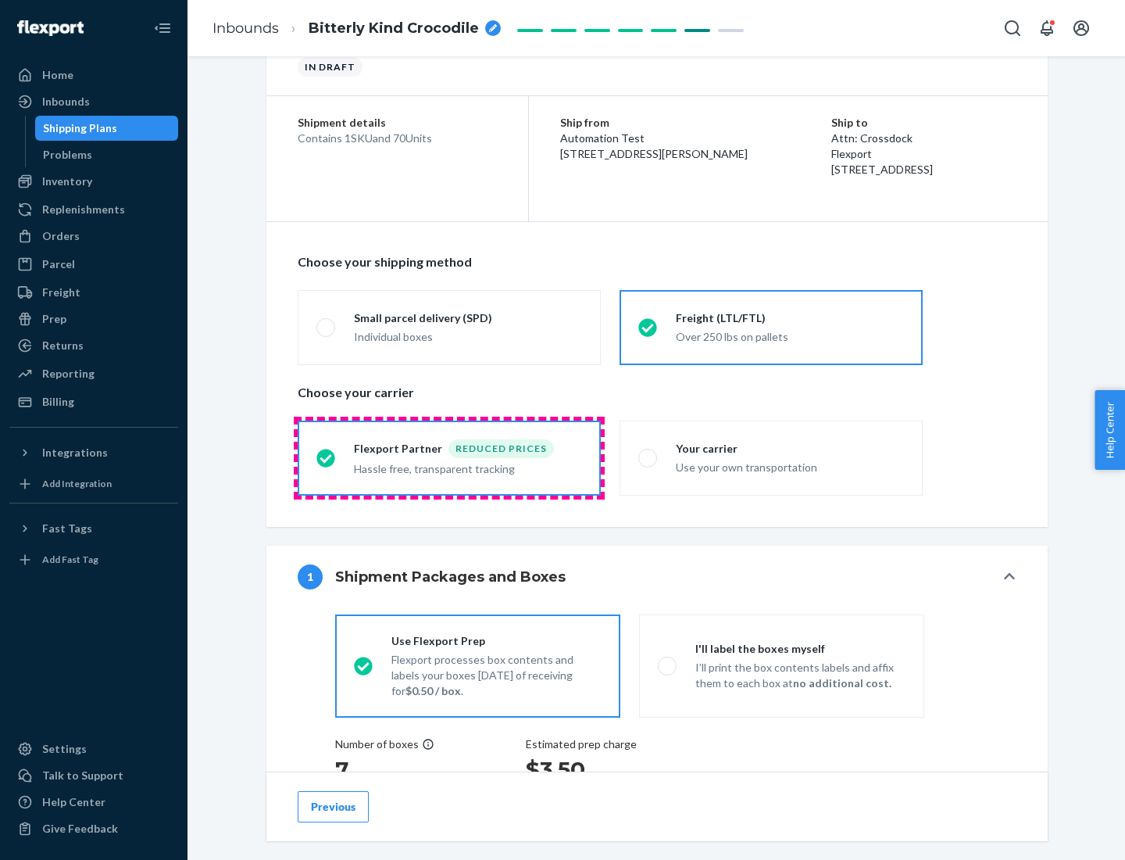
click at [449, 458] on div "Hassle free, transparent tracking" at bounding box center [468, 467] width 228 height 19
click at [327, 457] on input "Flexport Partner Reduced prices Hassle free, transparent tracking" at bounding box center [321, 457] width 10 height 10
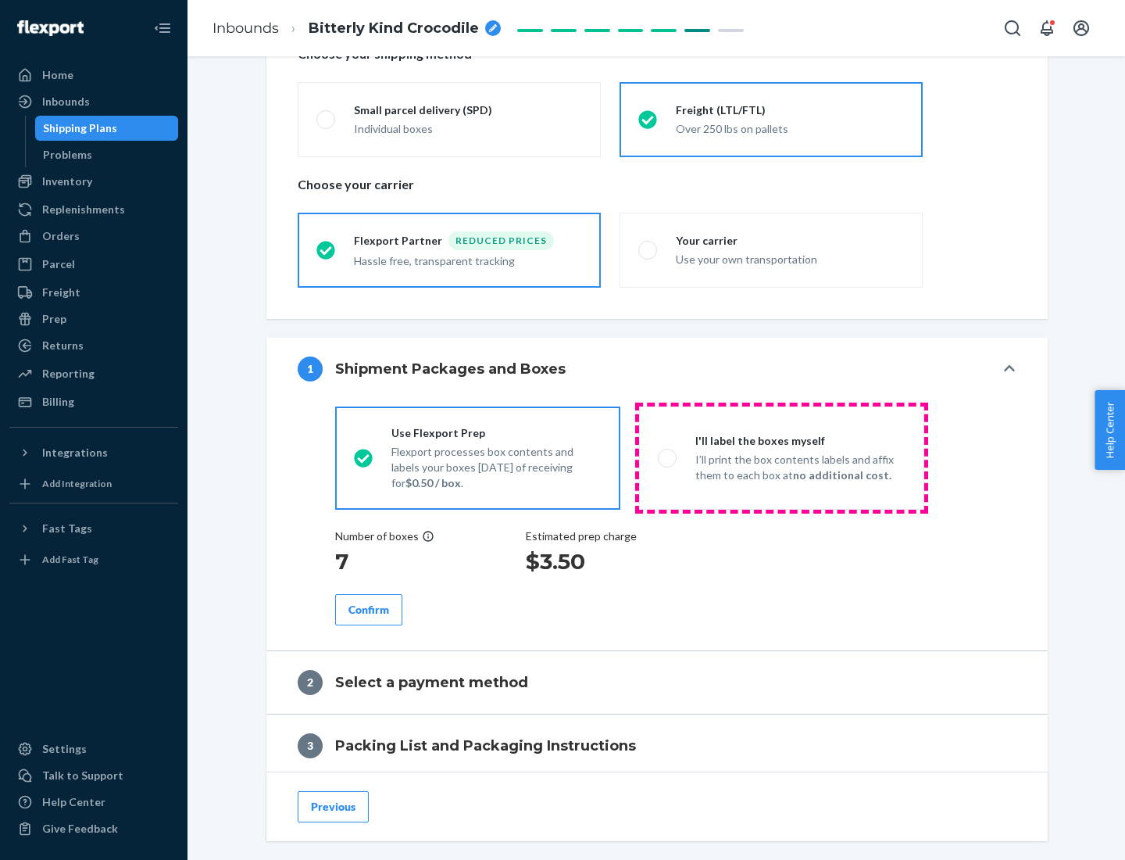
click at [781, 457] on p "I’ll print the box contents labels and affix them to each box at no additional …" at bounding box center [800, 467] width 210 height 31
click at [668, 457] on input "I'll label the boxes myself I’ll print the box contents labels and affix them t…" at bounding box center [663, 457] width 10 height 10
radio input "true"
radio input "false"
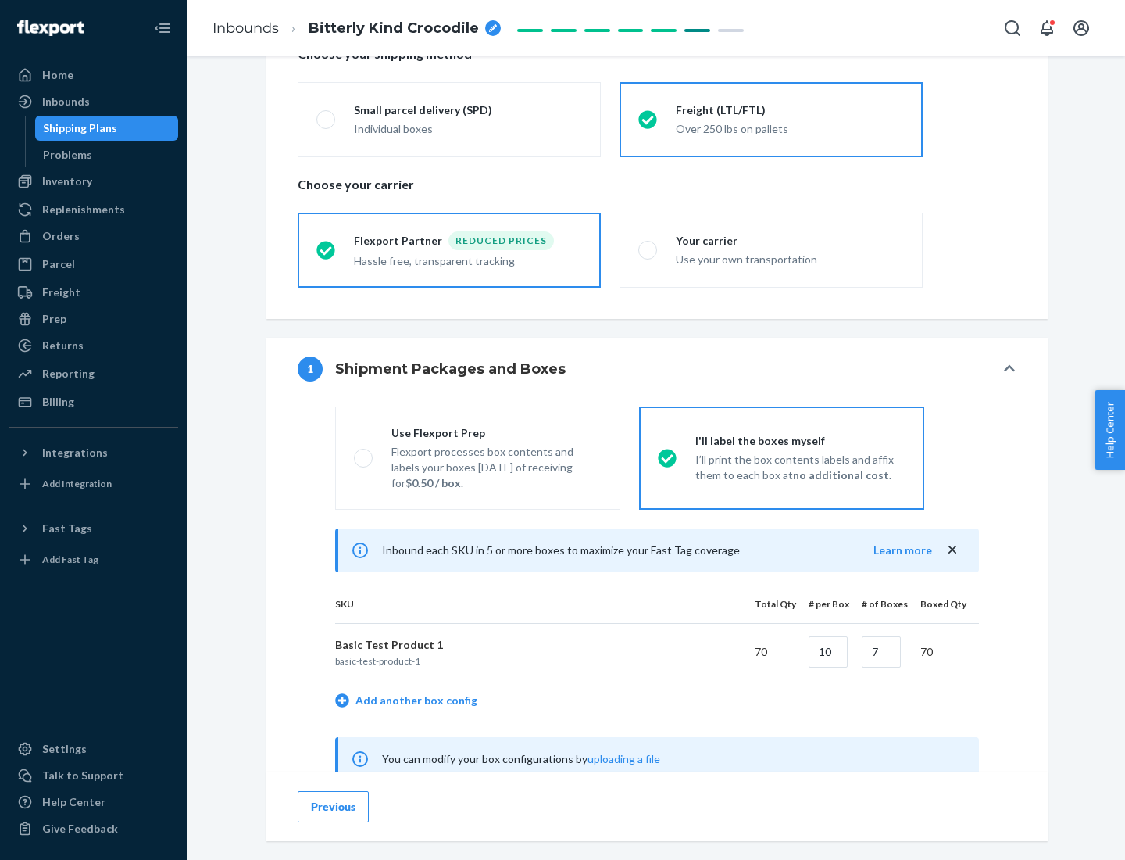
scroll to position [488, 0]
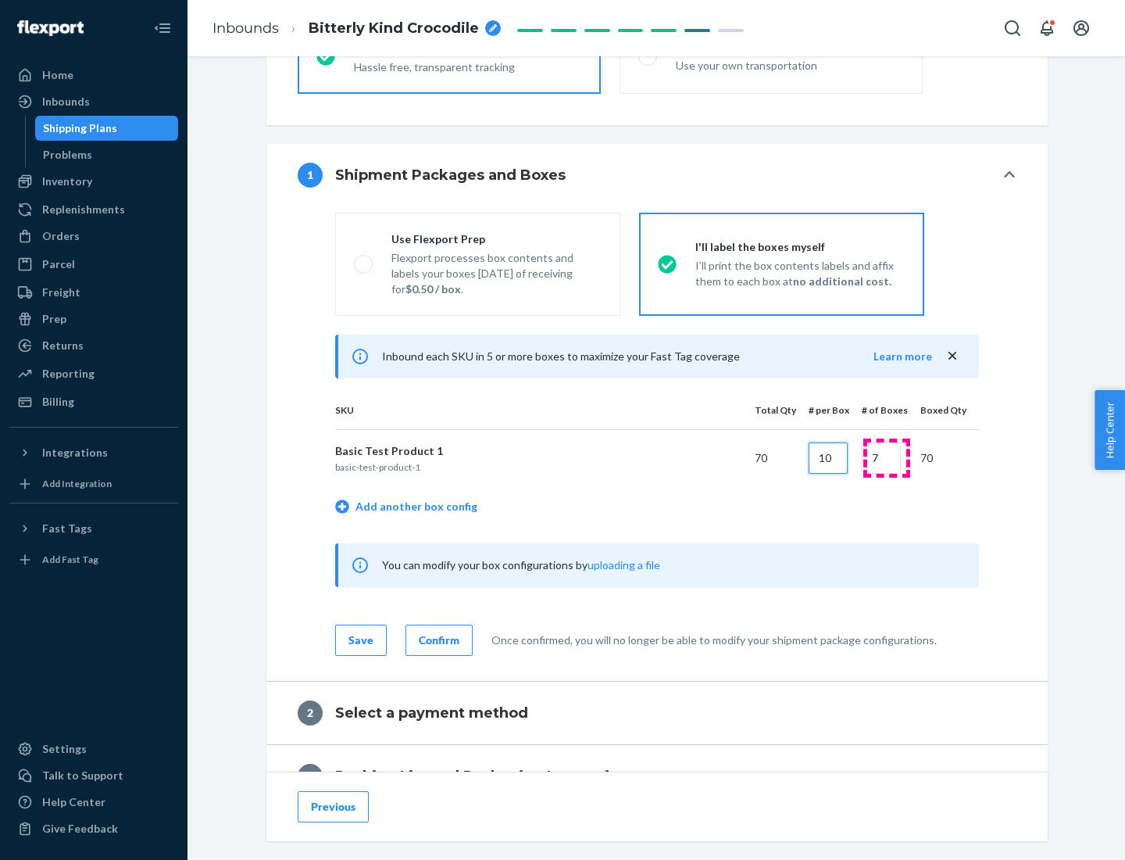
type input "10"
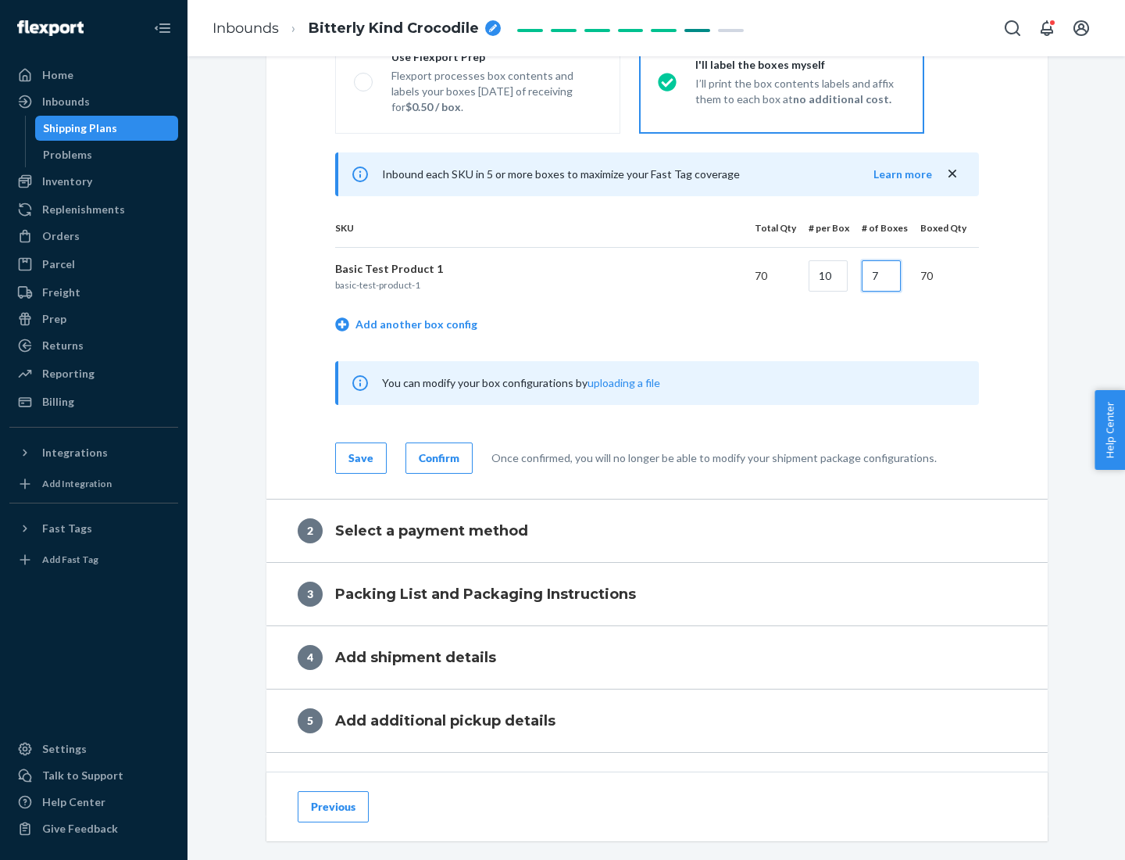
type input "7"
click at [437, 457] on div "Confirm" at bounding box center [439, 458] width 41 height 16
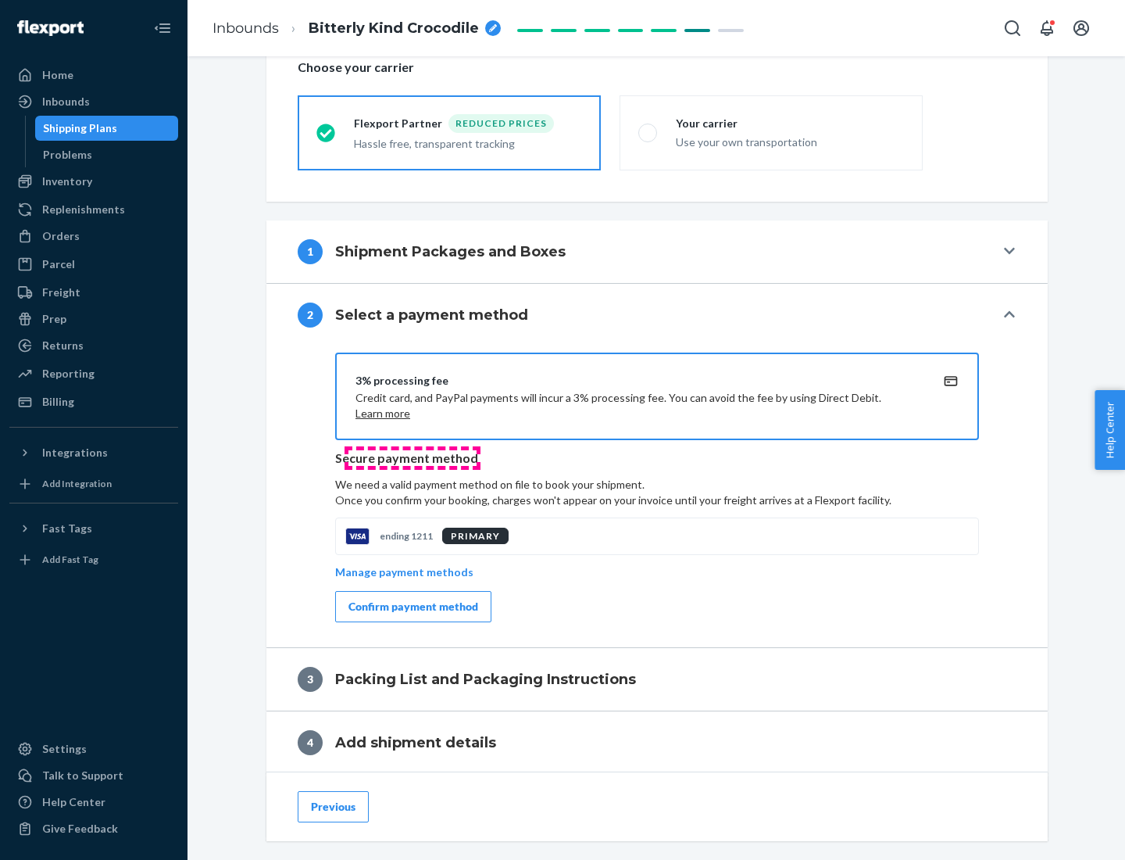
scroll to position [560, 0]
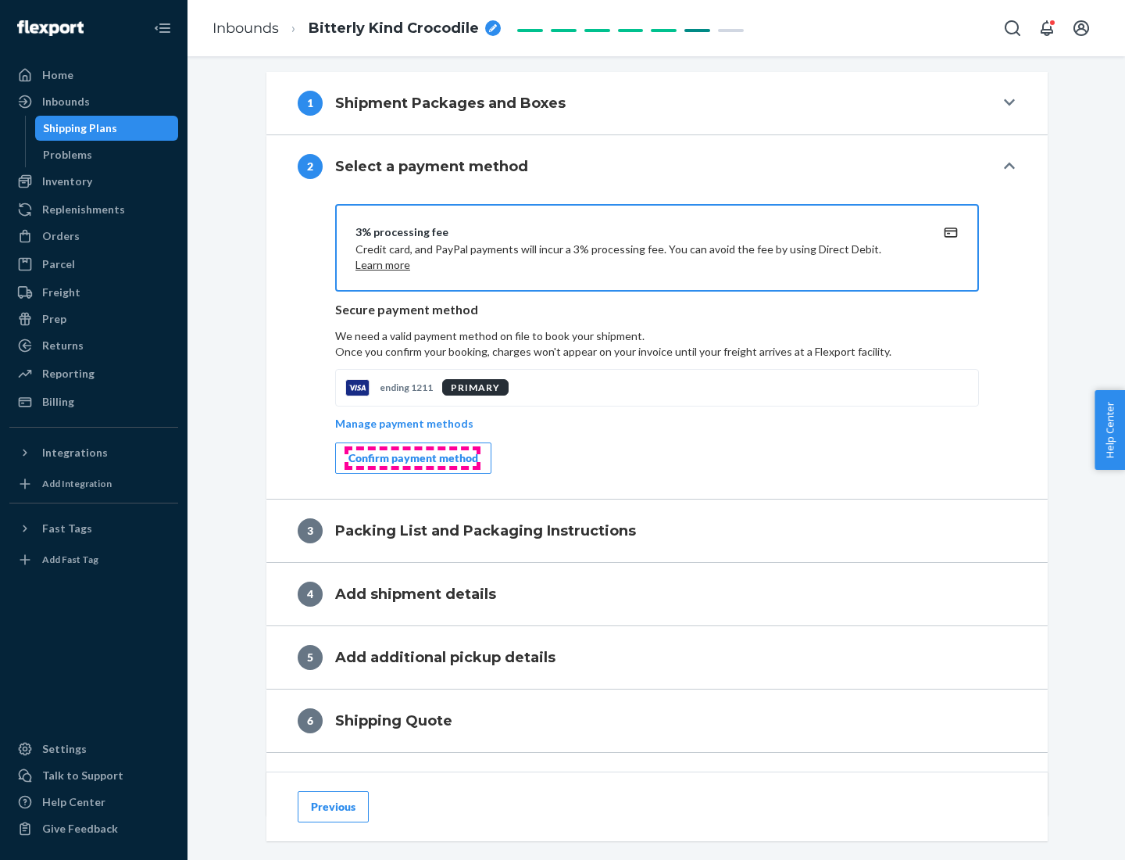
click at [412, 458] on div "Confirm payment method" at bounding box center [414, 458] width 130 height 16
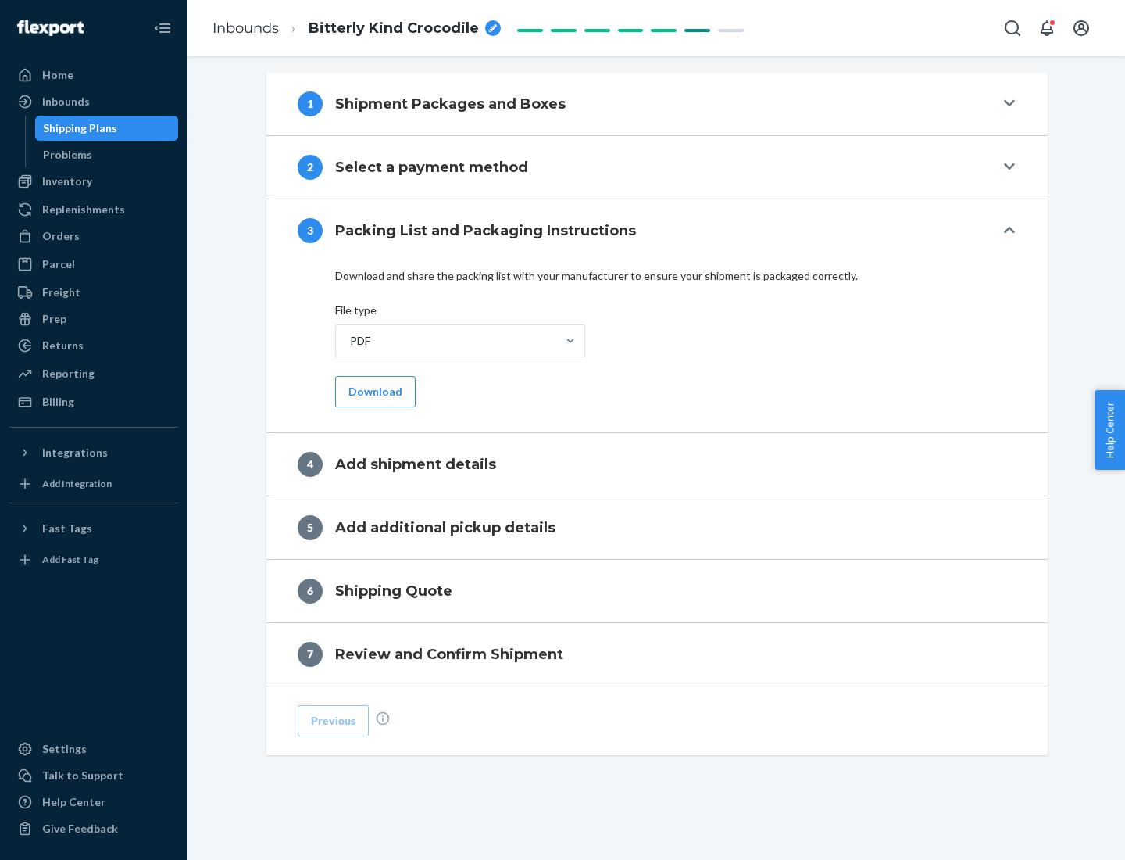
scroll to position [493, 0]
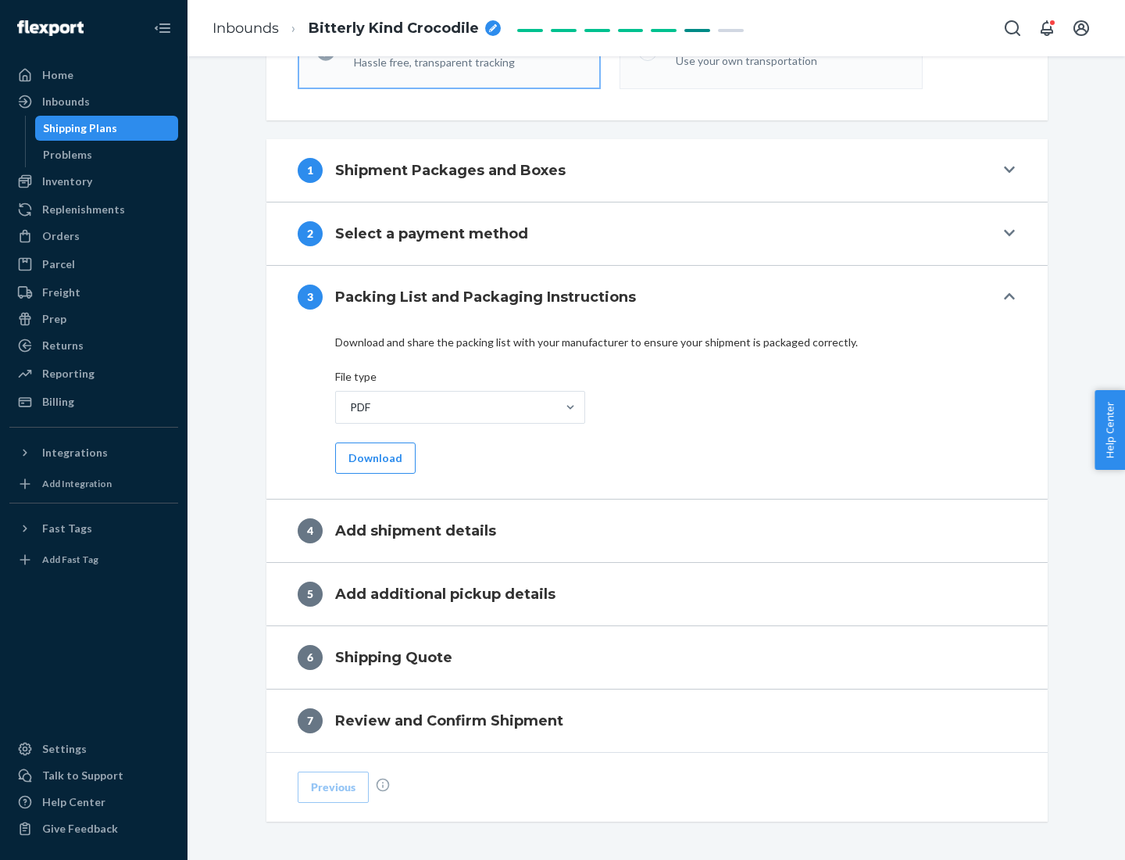
click at [374, 457] on button "Download" at bounding box center [375, 457] width 80 height 31
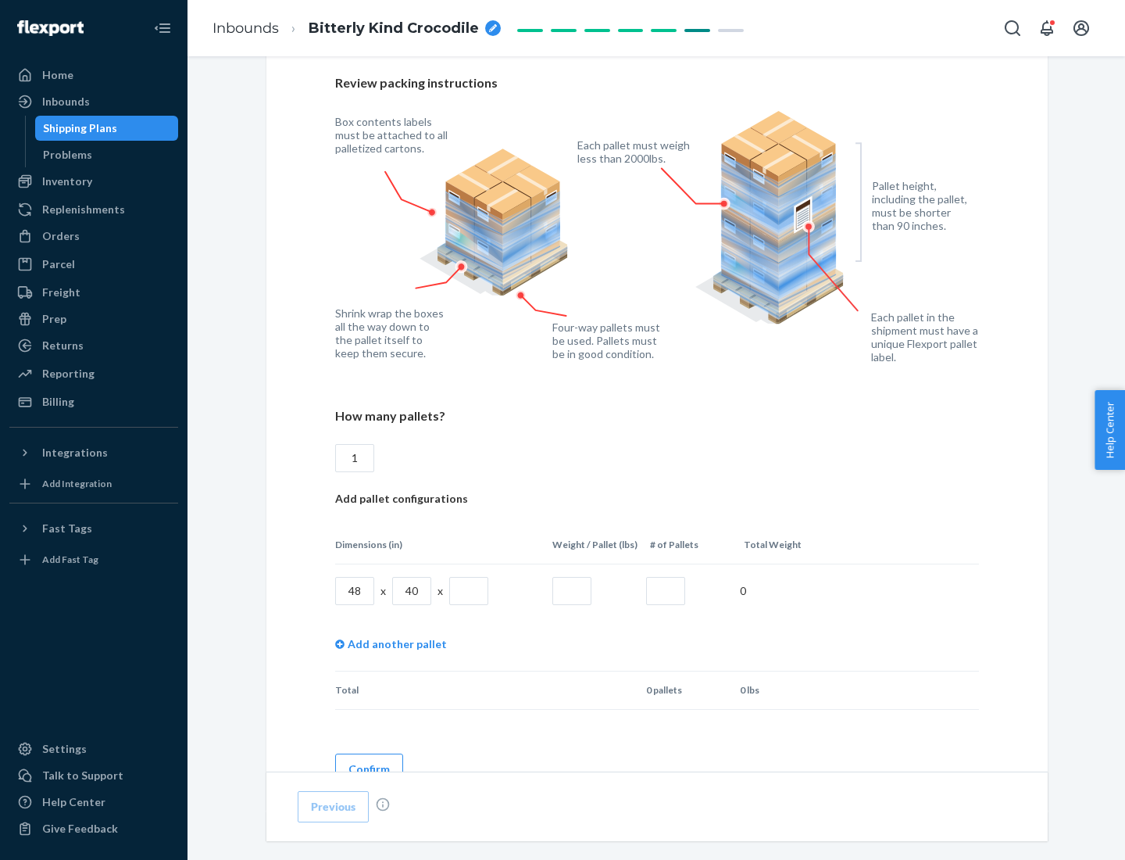
scroll to position [1072, 0]
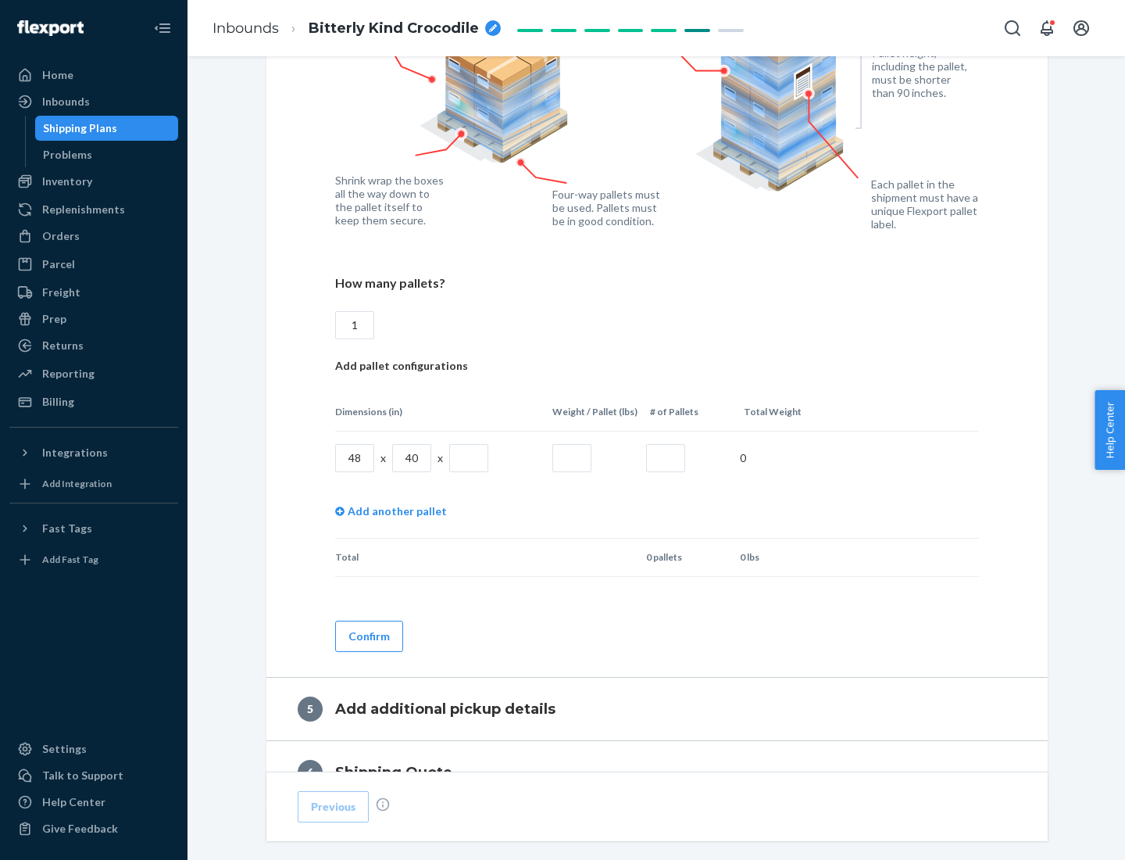
type input "1"
type input "40"
type input "200"
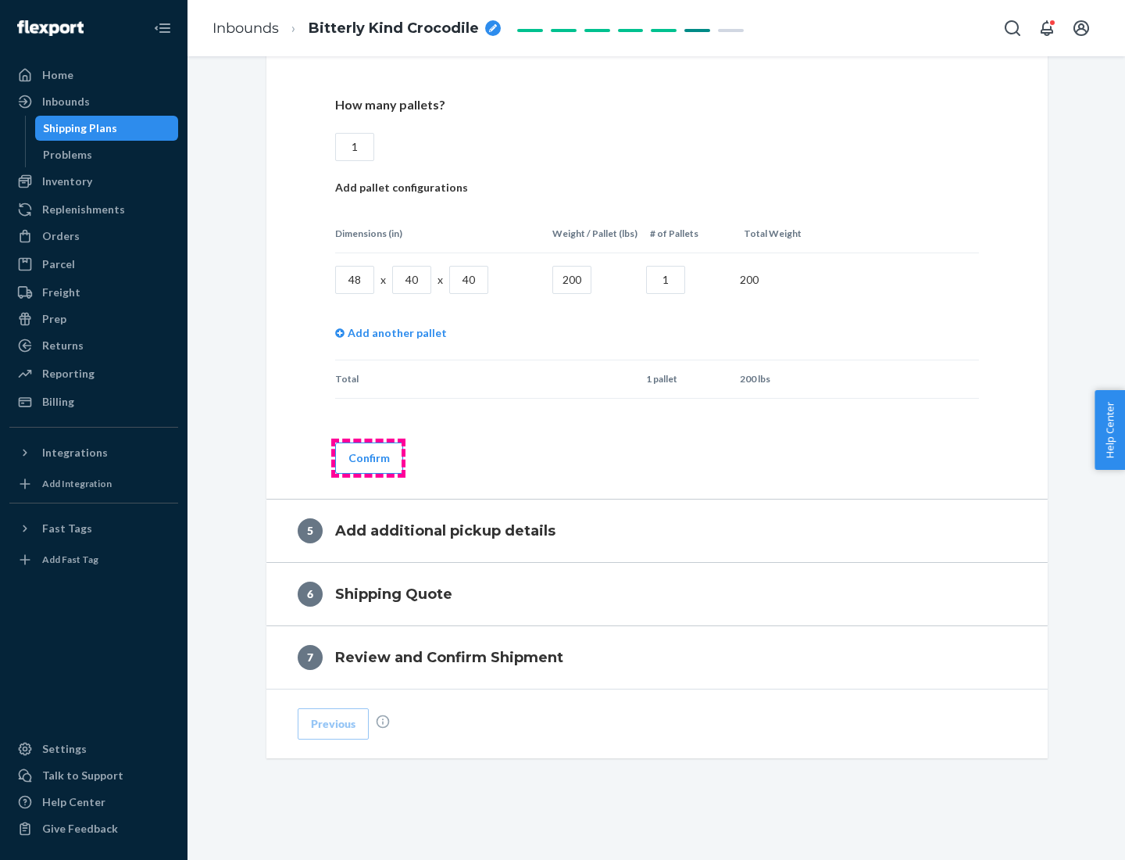
type input "1"
click at [368, 457] on button "Confirm" at bounding box center [369, 457] width 68 height 31
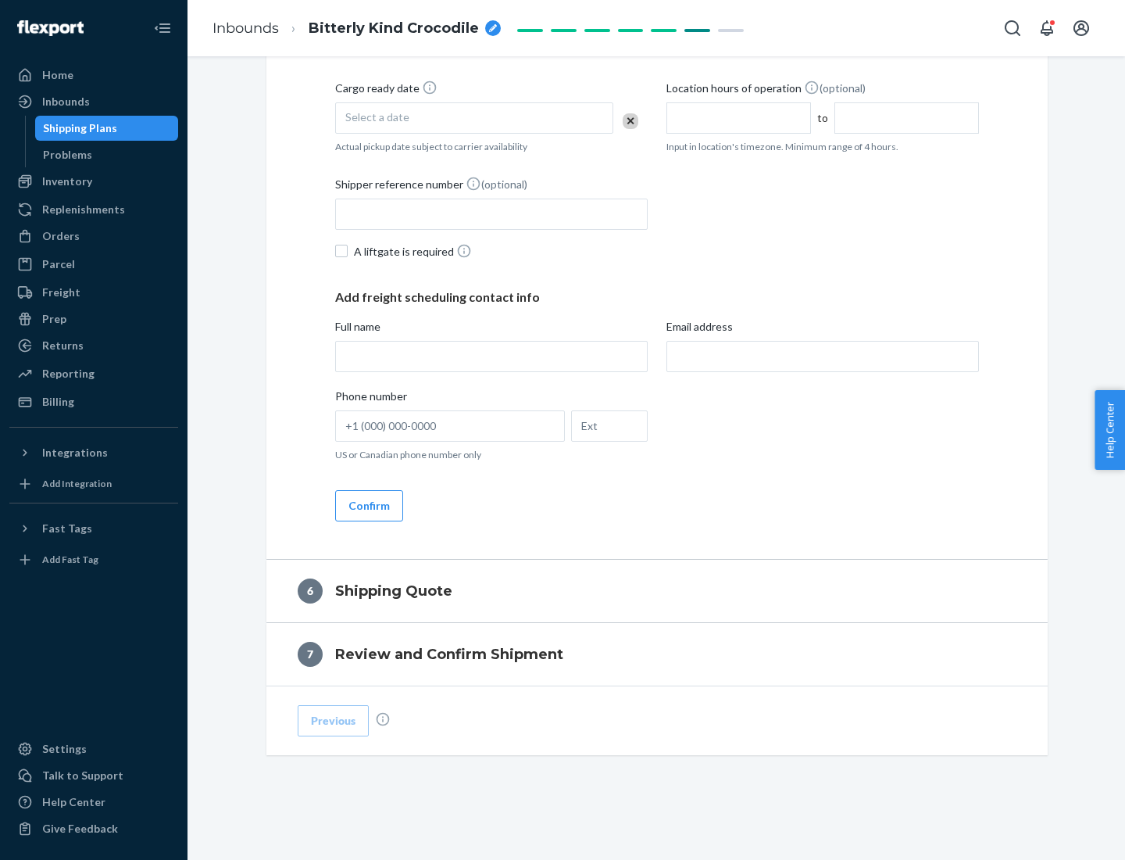
scroll to position [534, 0]
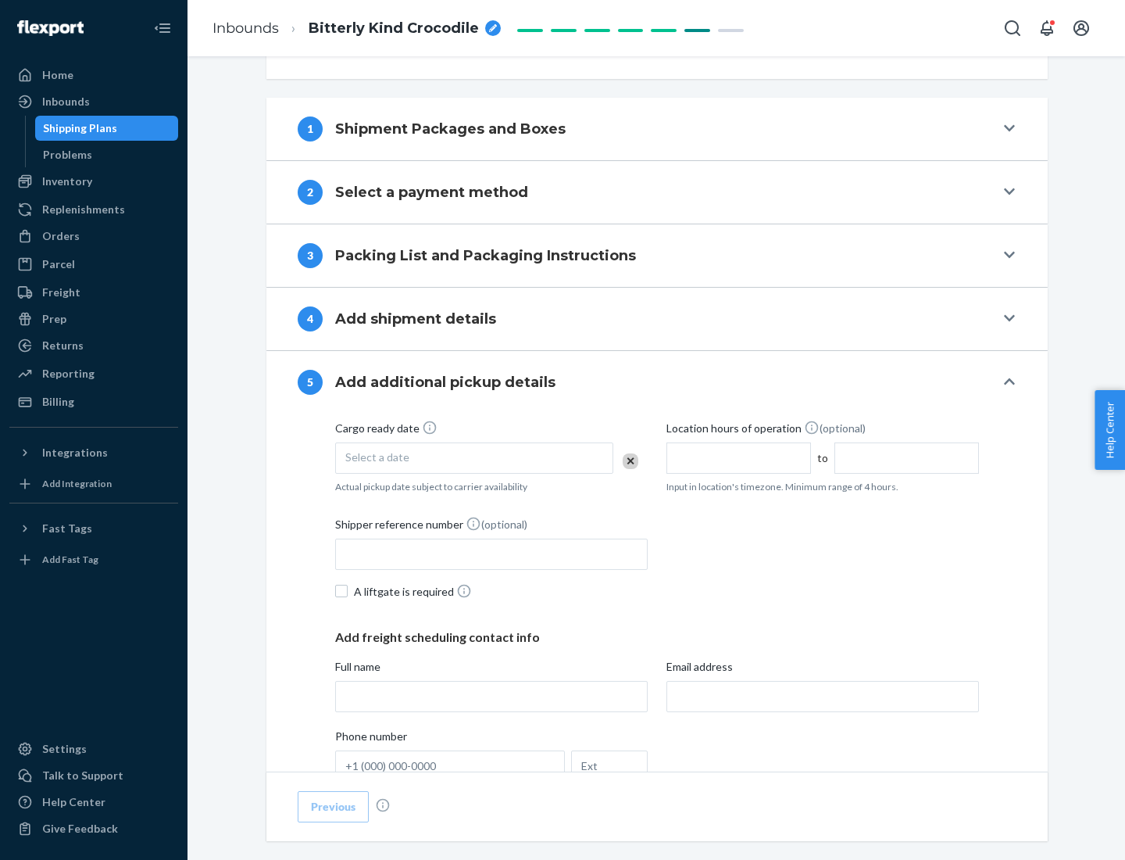
click at [474, 457] on div "Select a date" at bounding box center [474, 457] width 278 height 31
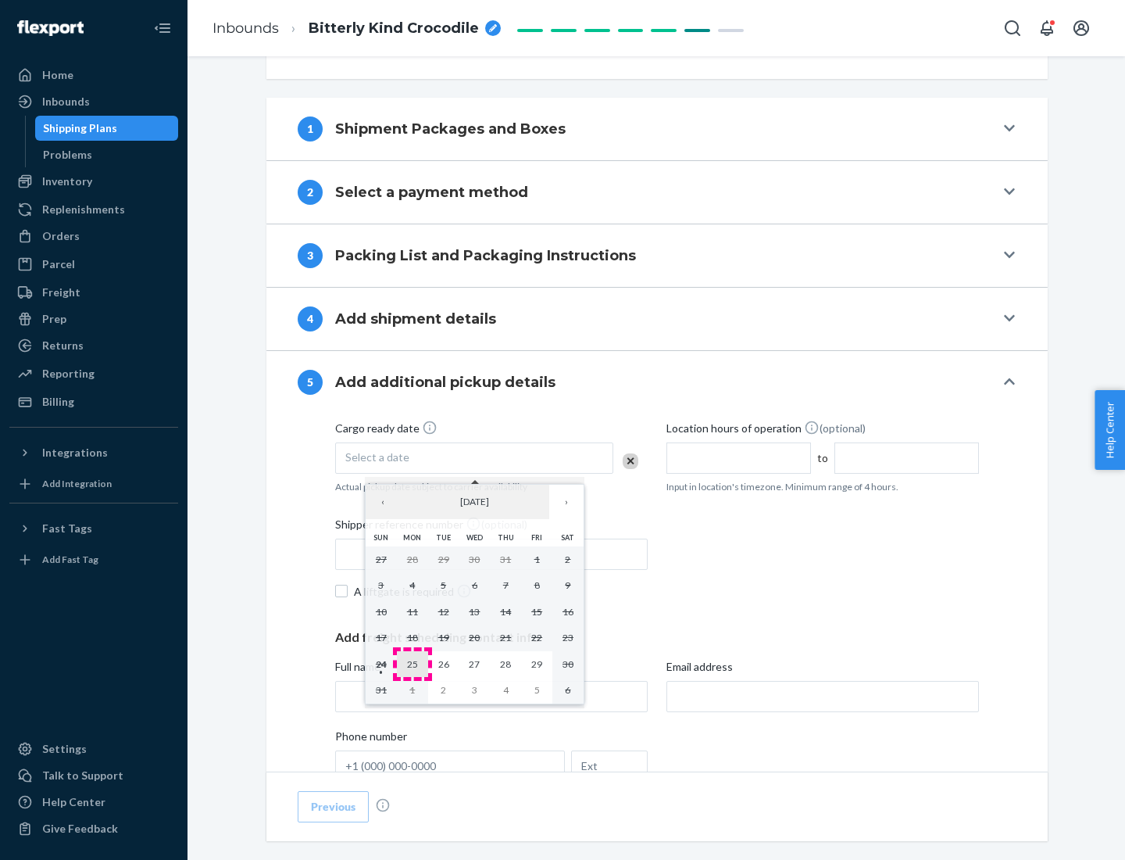
click at [412, 663] on abbr "25" at bounding box center [412, 664] width 11 height 12
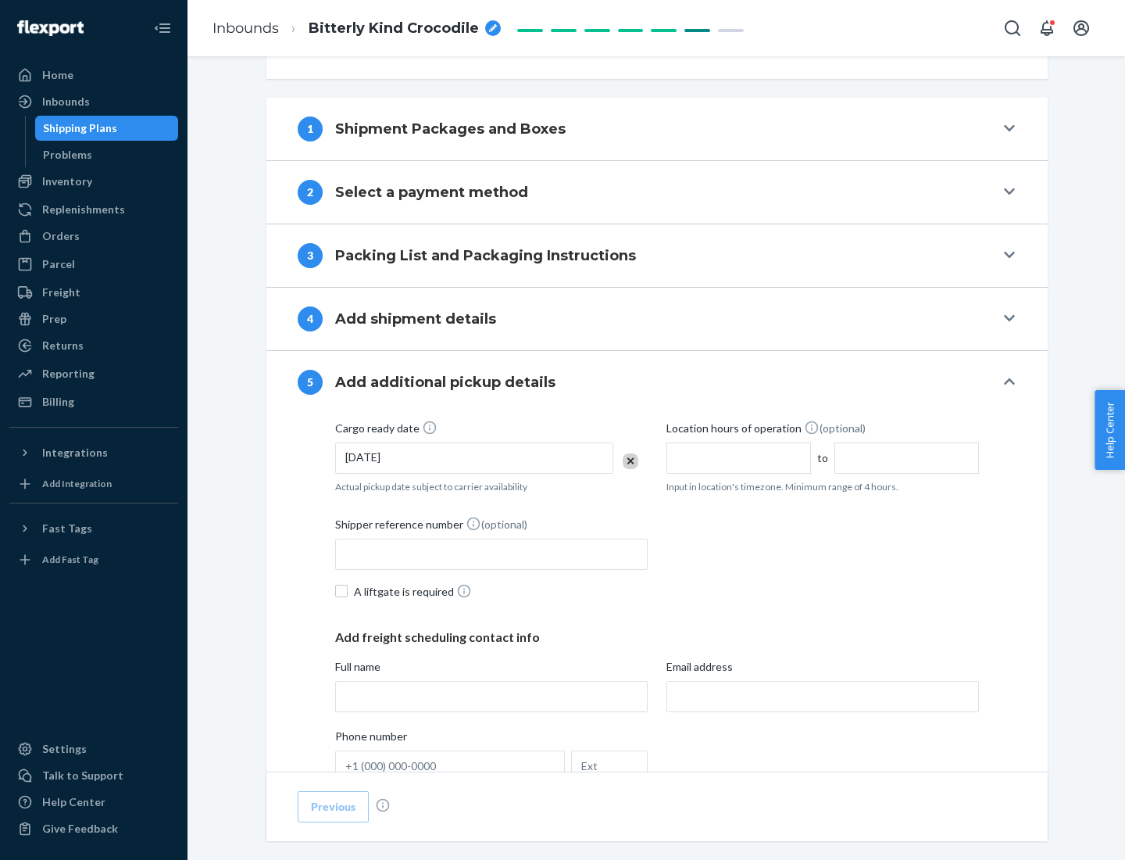
scroll to position [773, 0]
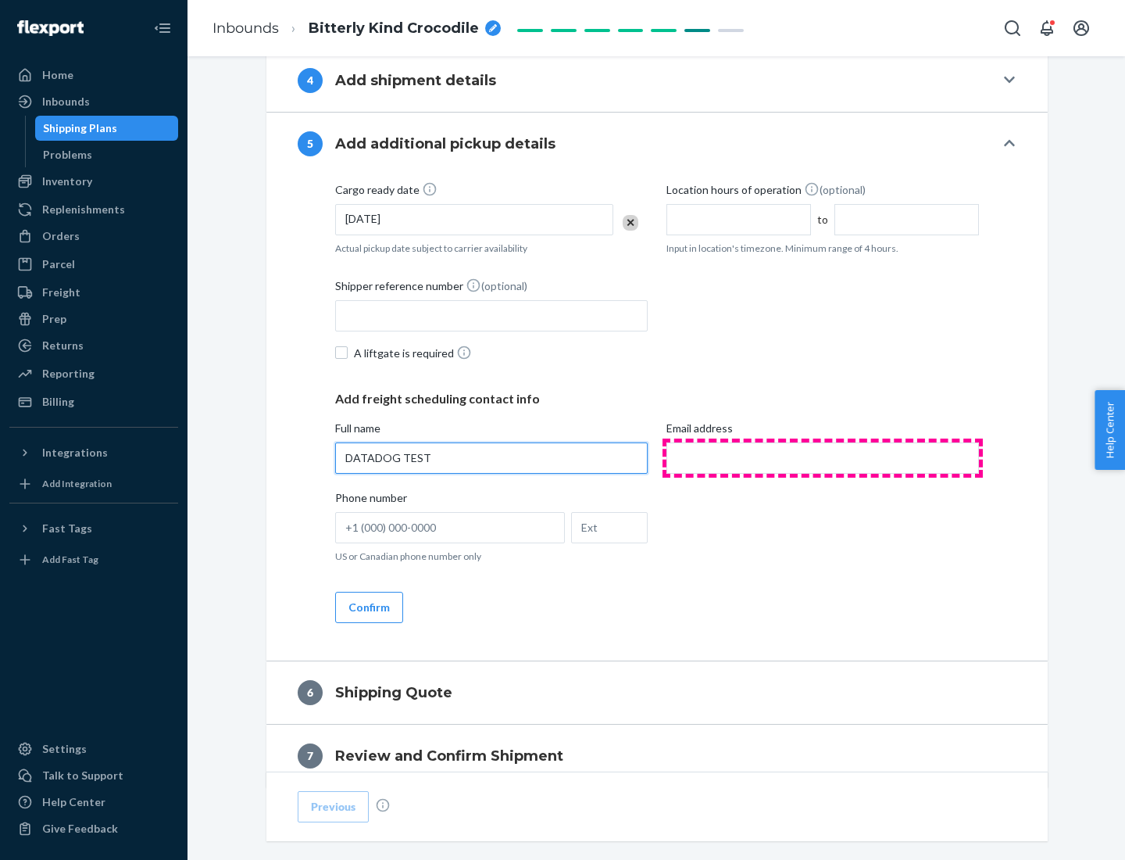
type input "DATADOG TEST"
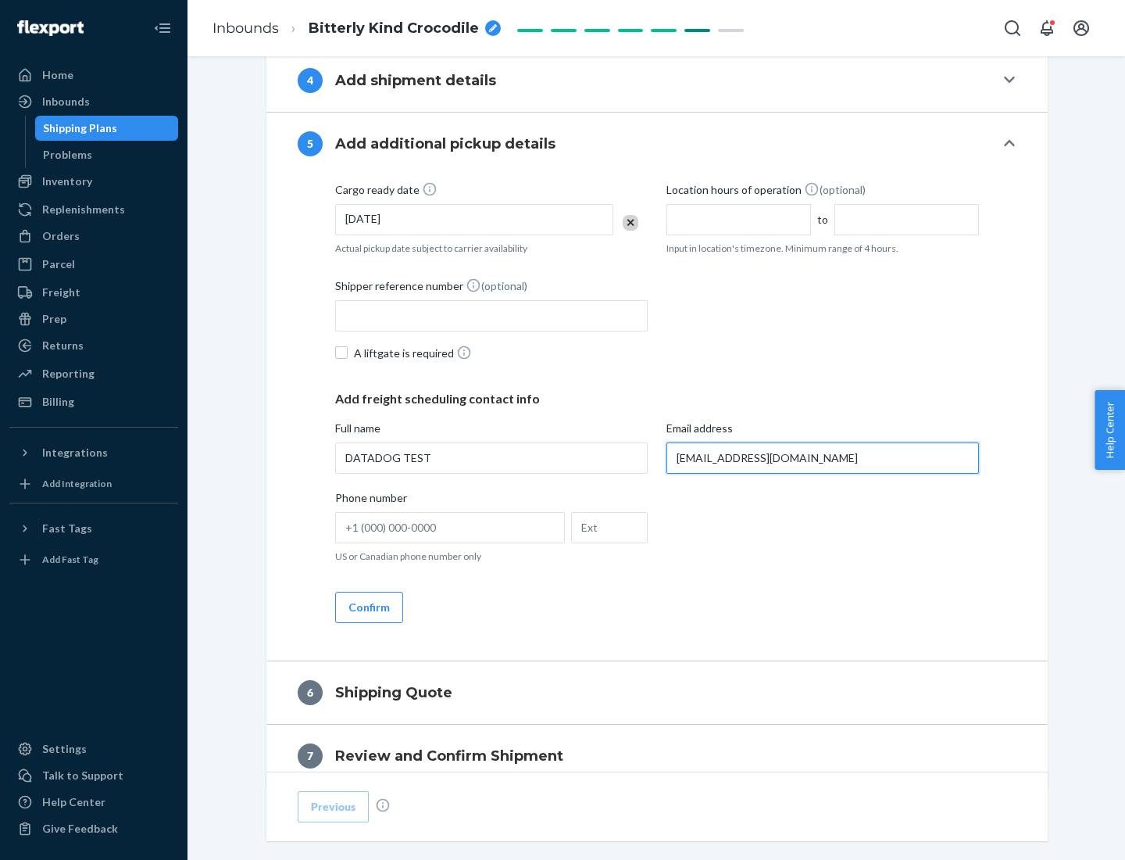
scroll to position [842, 0]
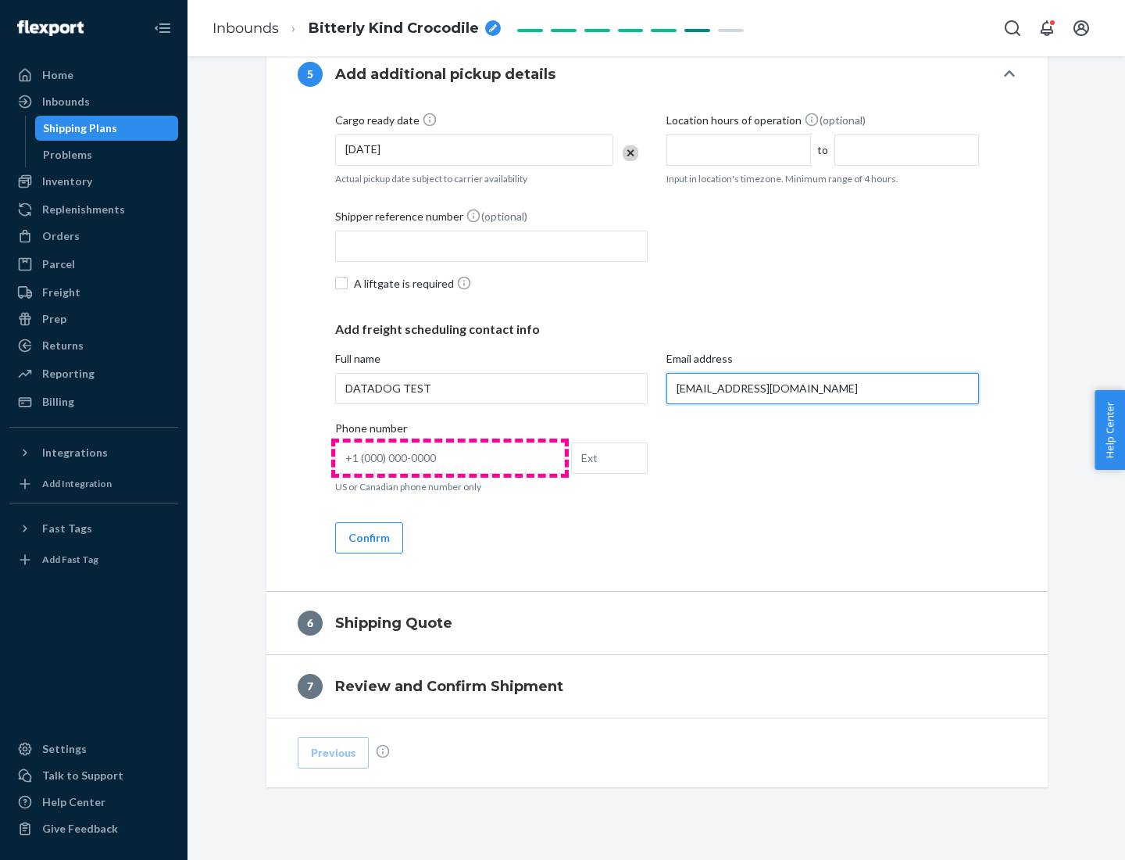
type input "[EMAIL_ADDRESS][DOMAIN_NAME]"
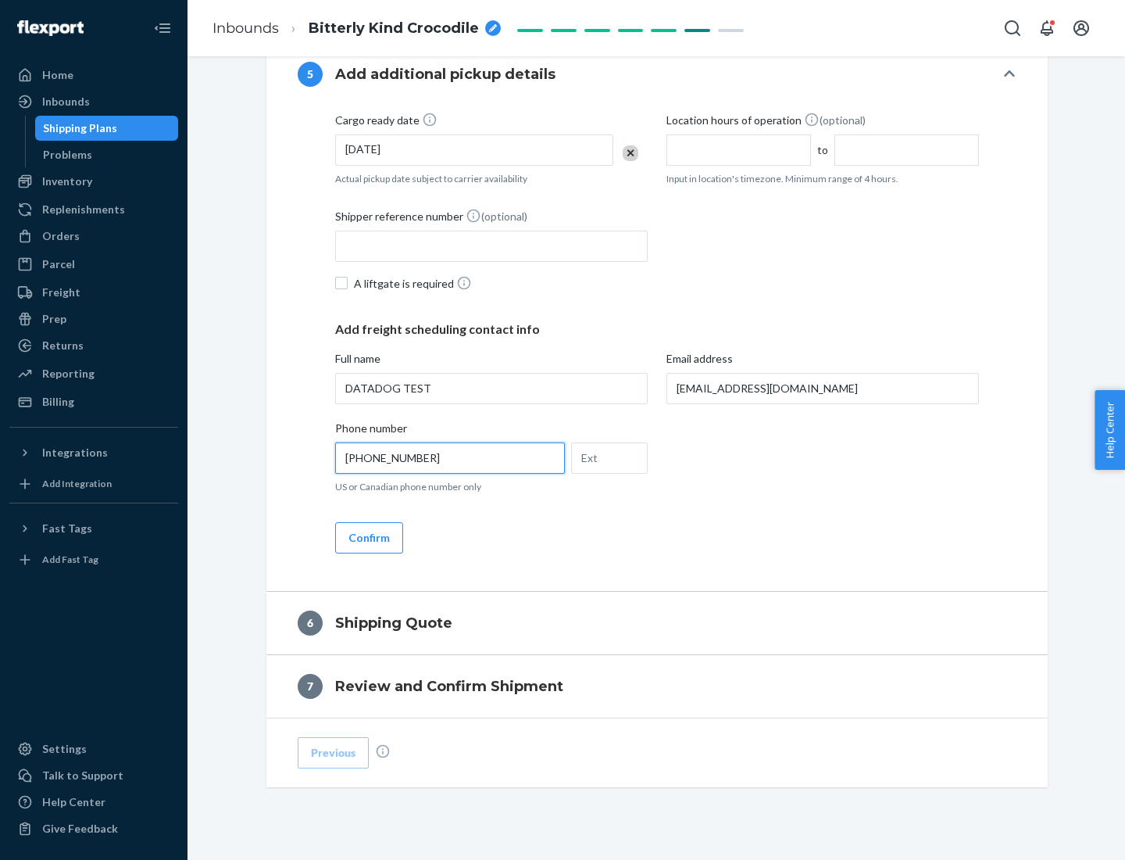
scroll to position [874, 0]
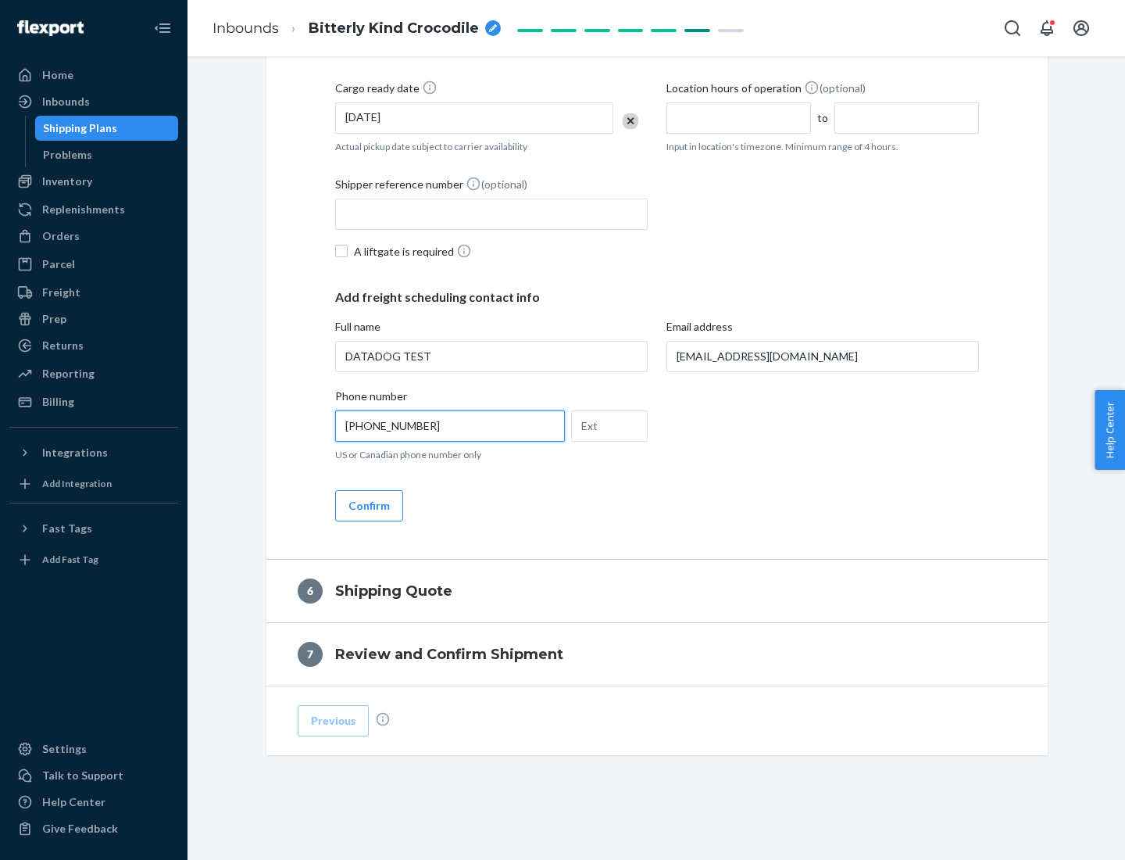
type input "[PHONE_NUMBER]"
click at [368, 505] on button "Confirm" at bounding box center [369, 505] width 68 height 31
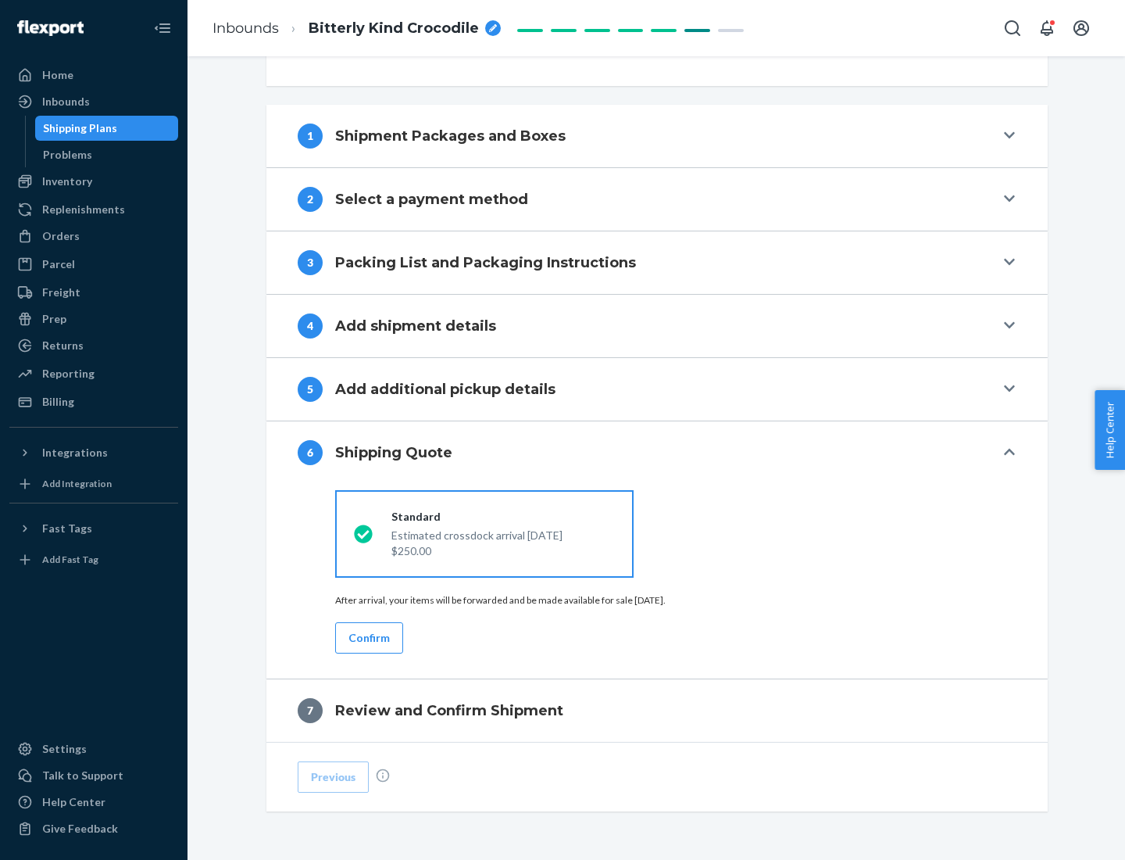
scroll to position [584, 0]
